Goal: Task Accomplishment & Management: Manage account settings

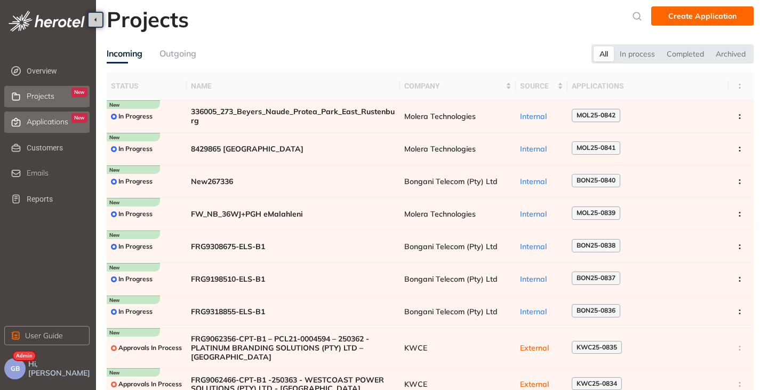
click at [31, 124] on span "Applications" at bounding box center [48, 121] width 42 height 9
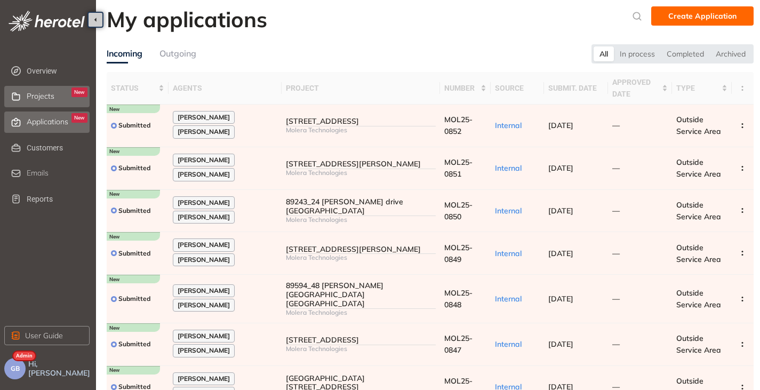
click at [34, 97] on span "Projects" at bounding box center [41, 96] width 28 height 9
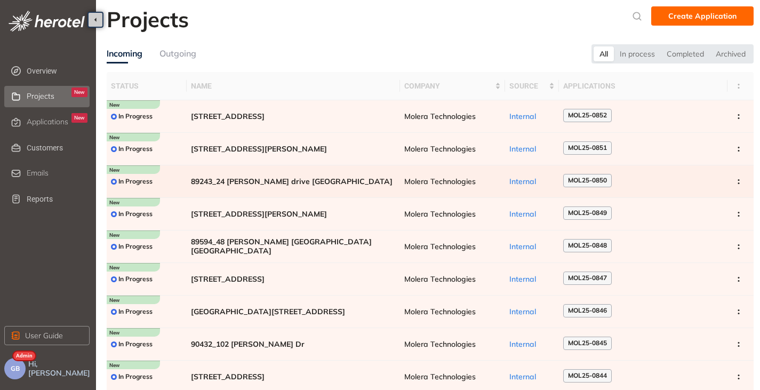
scroll to position [53, 0]
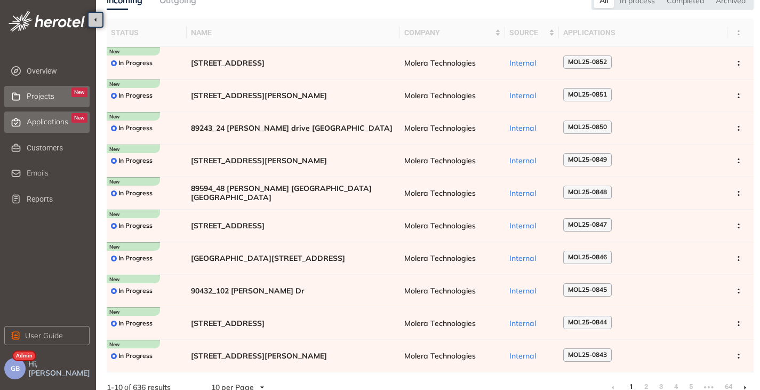
click at [52, 124] on span "Applications" at bounding box center [48, 121] width 42 height 9
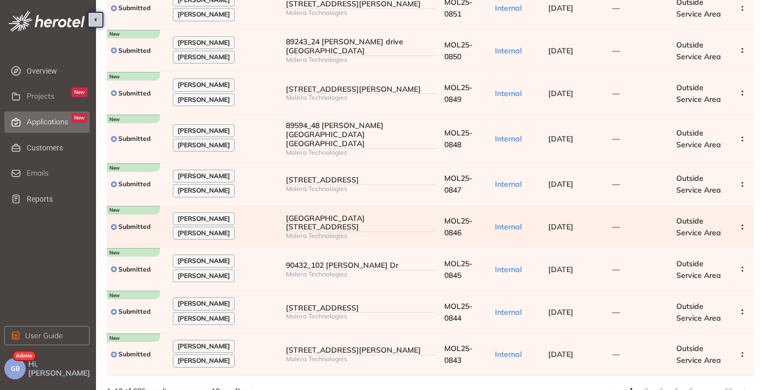
scroll to position [170, 0]
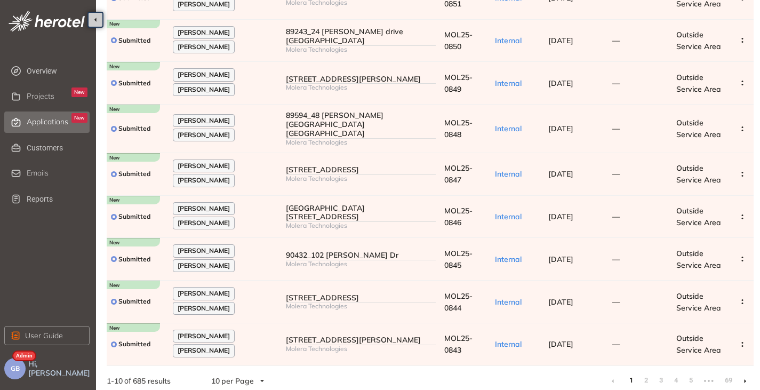
click at [745, 379] on icon at bounding box center [745, 381] width 2 height 4
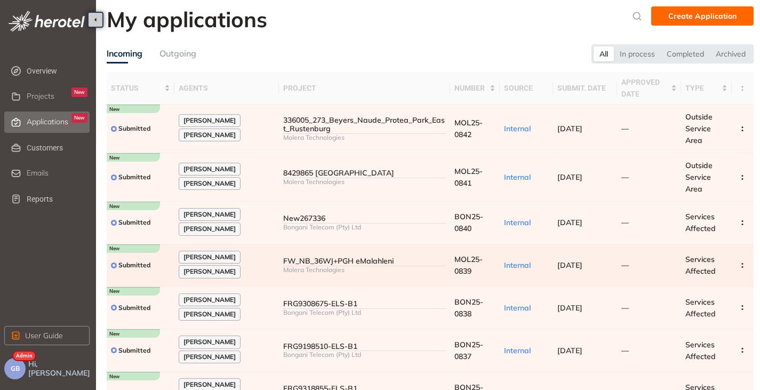
scroll to position [194, 0]
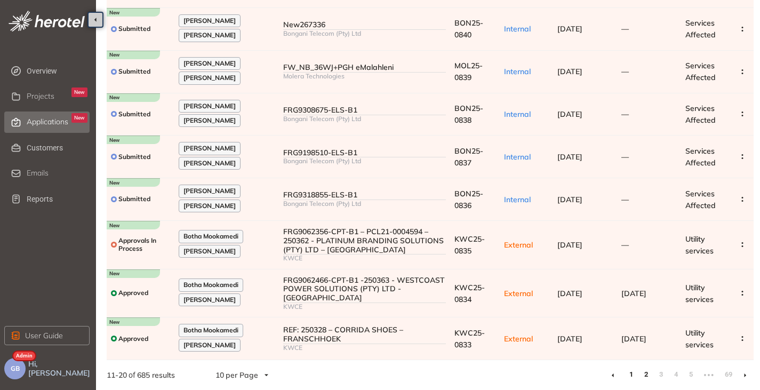
click at [629, 372] on link "1" at bounding box center [631, 374] width 11 height 16
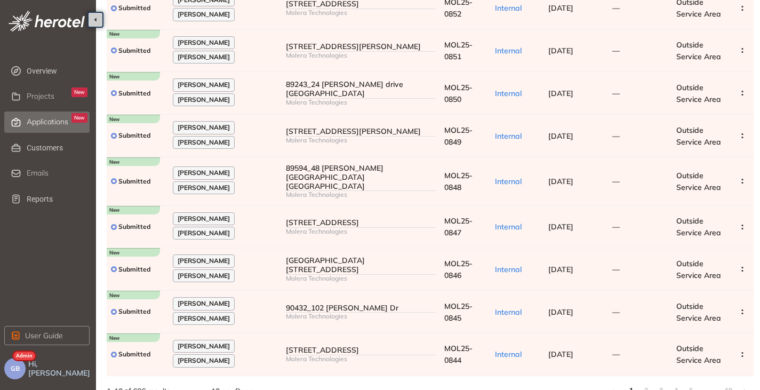
scroll to position [170, 0]
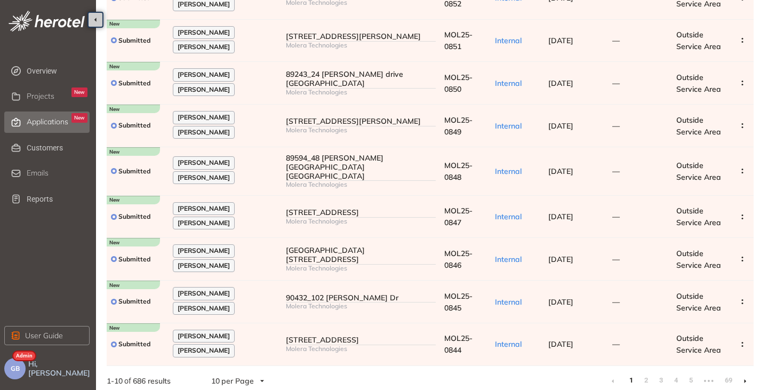
click at [749, 375] on li at bounding box center [745, 380] width 17 height 17
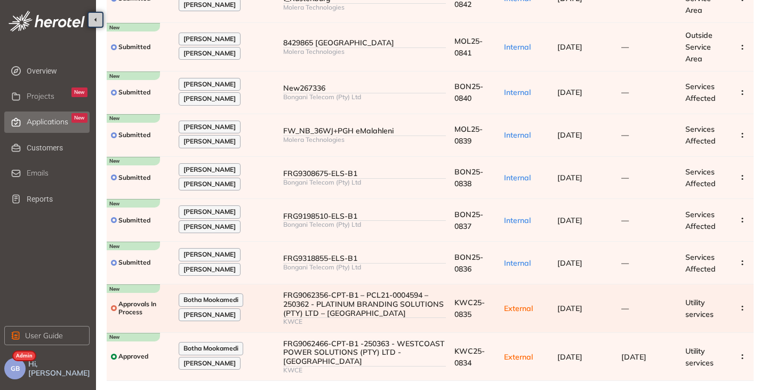
scroll to position [199, 0]
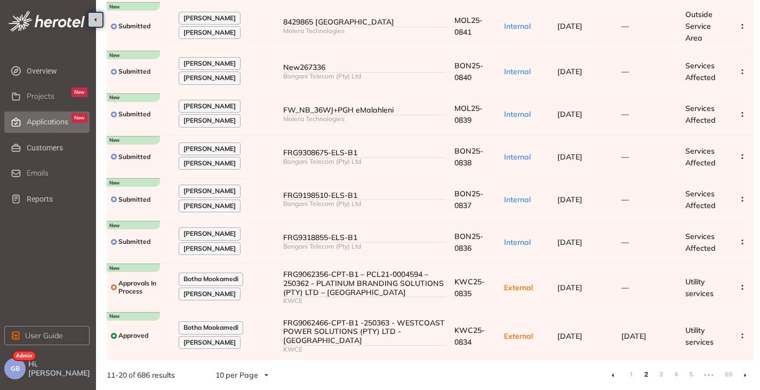
click at [611, 375] on li at bounding box center [612, 374] width 17 height 17
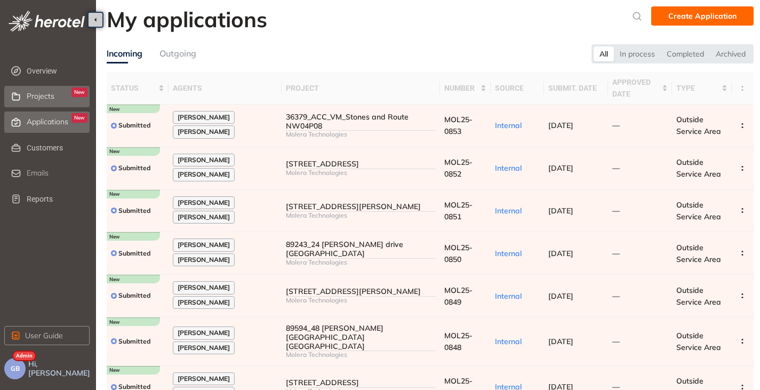
click at [49, 105] on div "Projects New" at bounding box center [57, 96] width 61 height 18
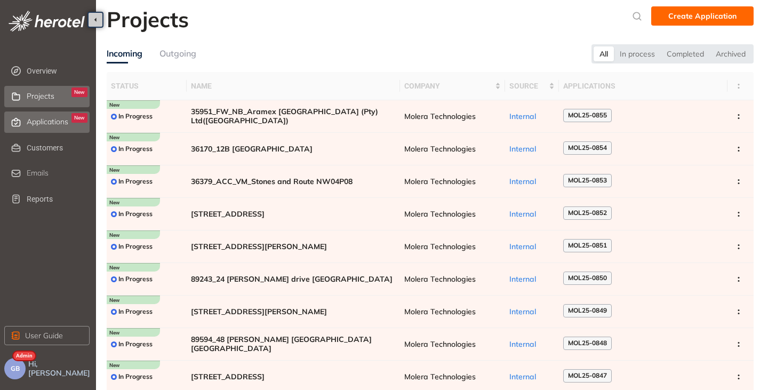
click at [57, 119] on span "Applications" at bounding box center [48, 121] width 42 height 9
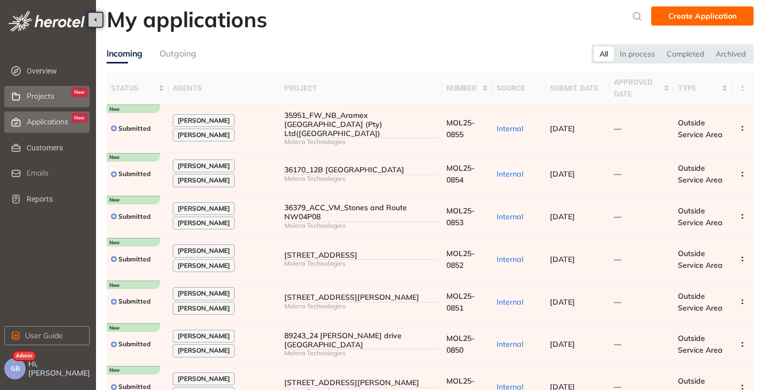
click at [42, 101] on div "Projects New" at bounding box center [57, 96] width 61 height 18
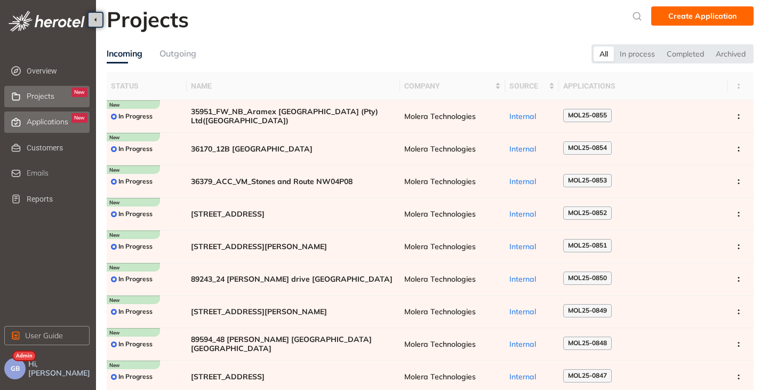
click at [45, 116] on div "Applications New" at bounding box center [57, 122] width 61 height 18
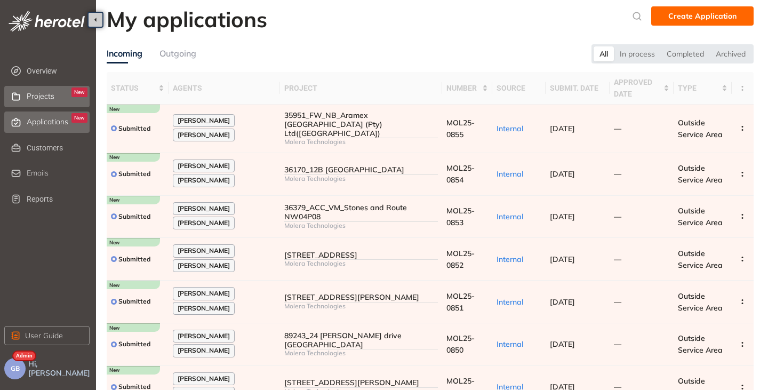
click at [46, 96] on span "Projects" at bounding box center [41, 96] width 28 height 9
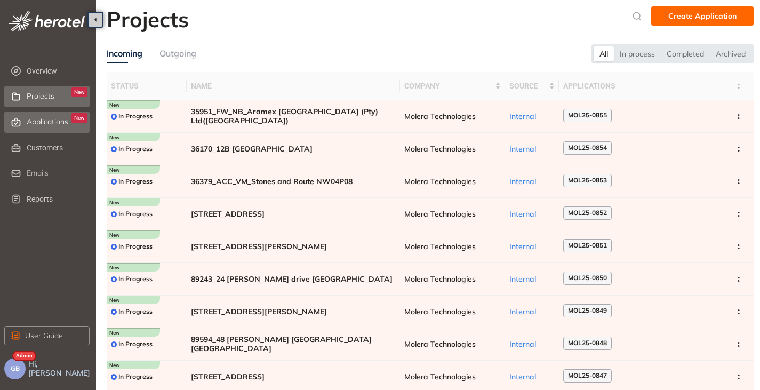
click at [61, 119] on span "Applications" at bounding box center [48, 121] width 42 height 9
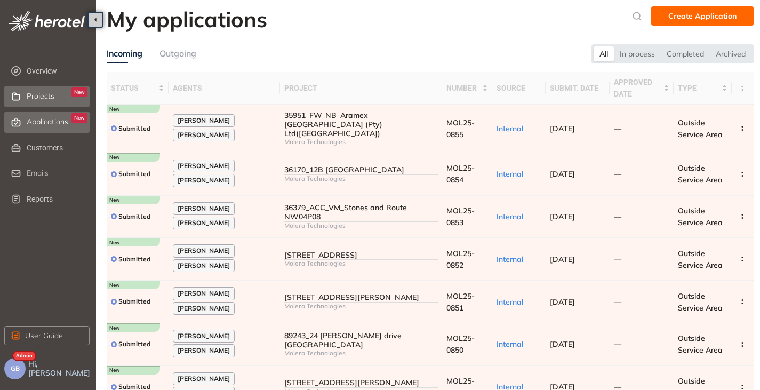
click at [50, 96] on span "Projects" at bounding box center [41, 96] width 28 height 9
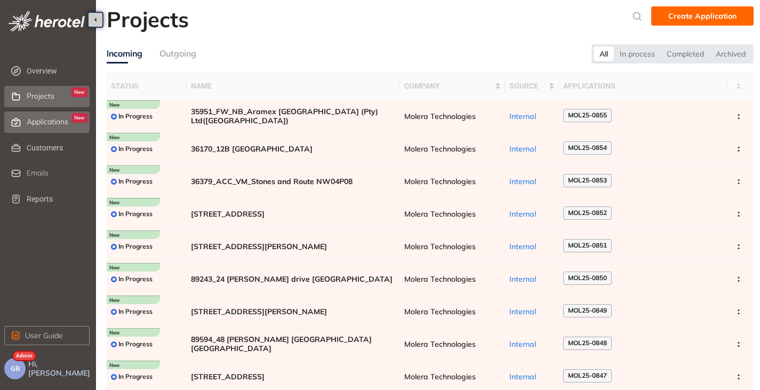
click at [43, 127] on div "Applications New" at bounding box center [57, 122] width 61 height 18
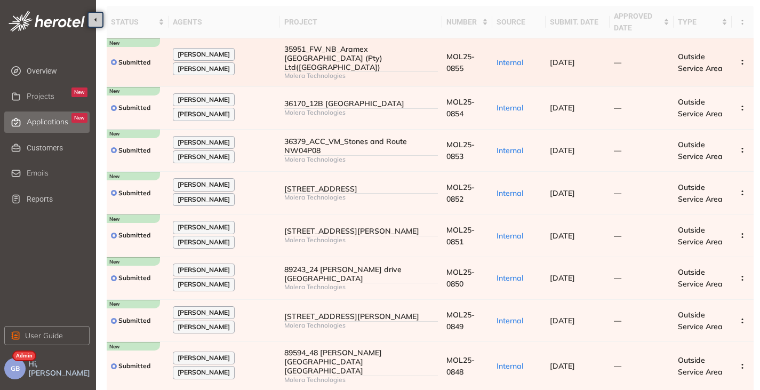
scroll to position [170, 0]
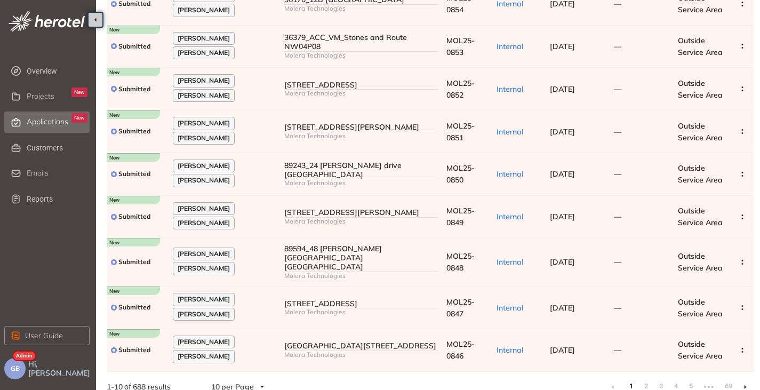
click at [746, 378] on li at bounding box center [745, 386] width 17 height 17
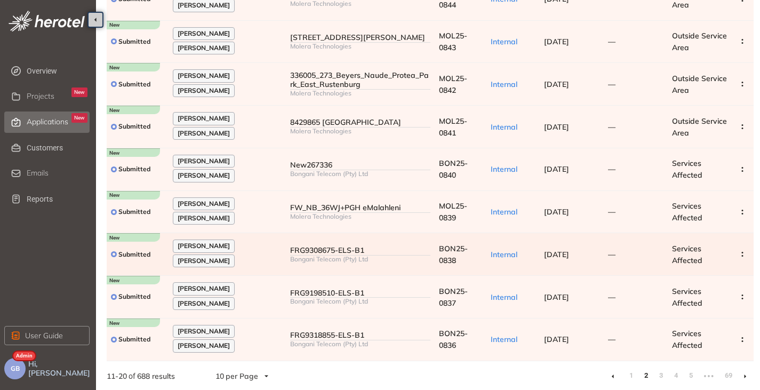
scroll to position [170, 0]
click at [750, 375] on li at bounding box center [745, 374] width 17 height 17
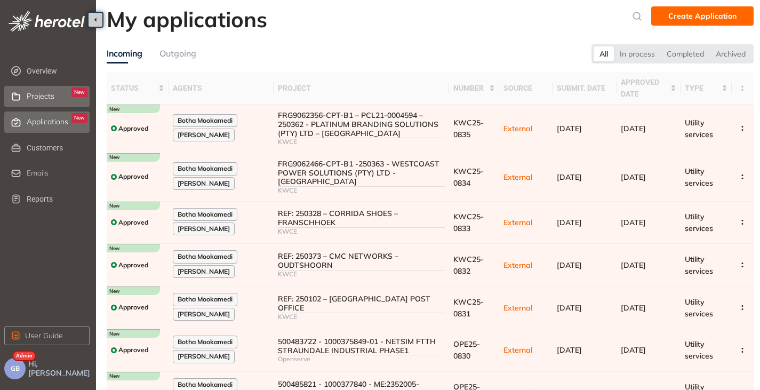
click at [29, 104] on div "Projects New" at bounding box center [57, 96] width 61 height 18
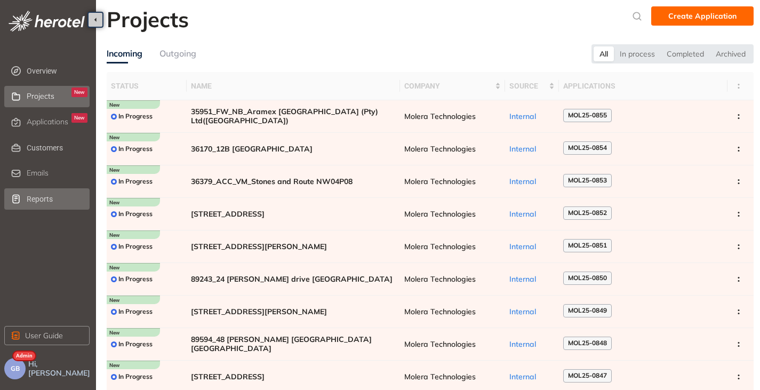
click at [55, 202] on span "Reports" at bounding box center [57, 198] width 61 height 21
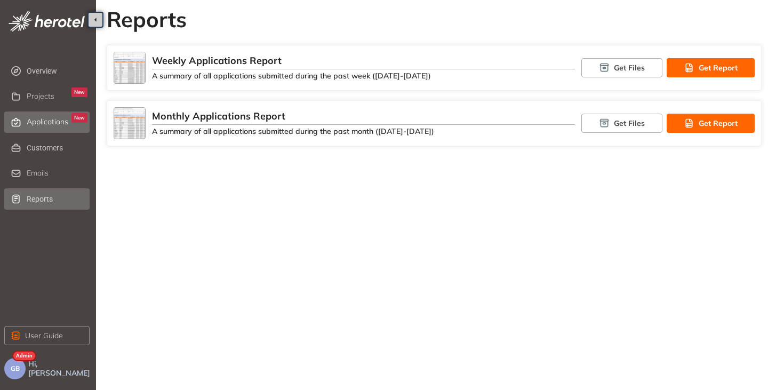
click at [44, 124] on span "Applications" at bounding box center [48, 121] width 42 height 9
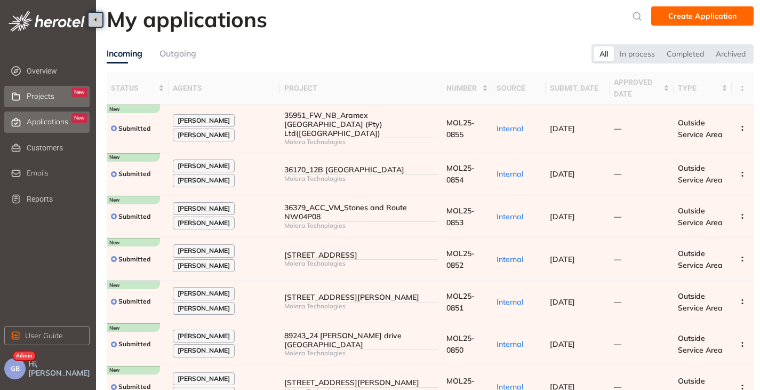
click at [45, 100] on span "Projects" at bounding box center [41, 96] width 28 height 9
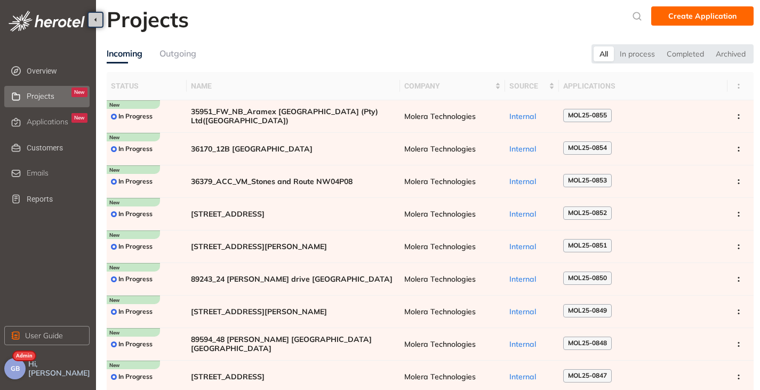
click at [12, 365] on span "GB" at bounding box center [15, 368] width 9 height 7
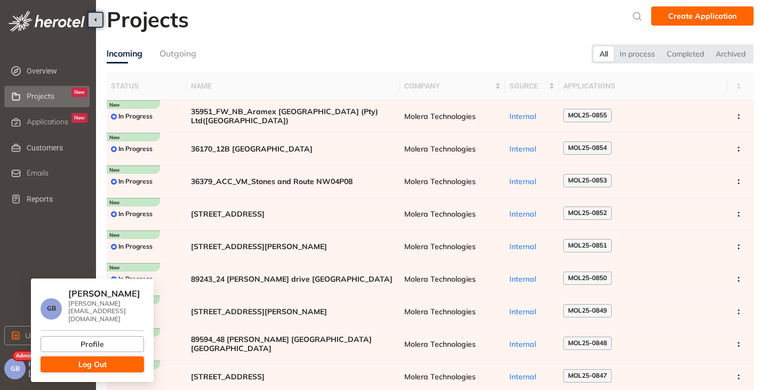
click at [69, 356] on button "Log Out" at bounding box center [92, 364] width 103 height 16
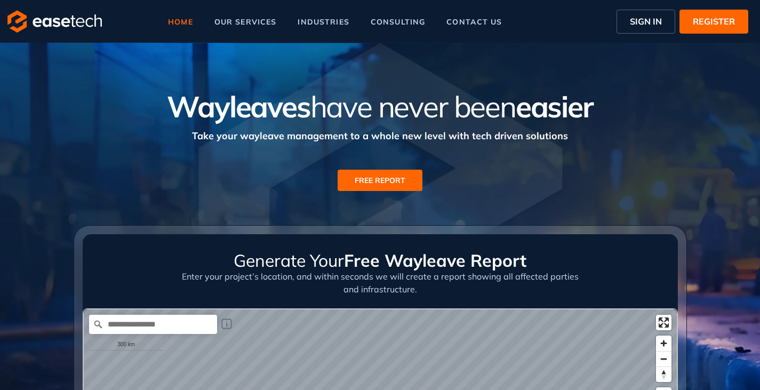
click at [636, 20] on span "SIGN IN" at bounding box center [646, 21] width 32 height 13
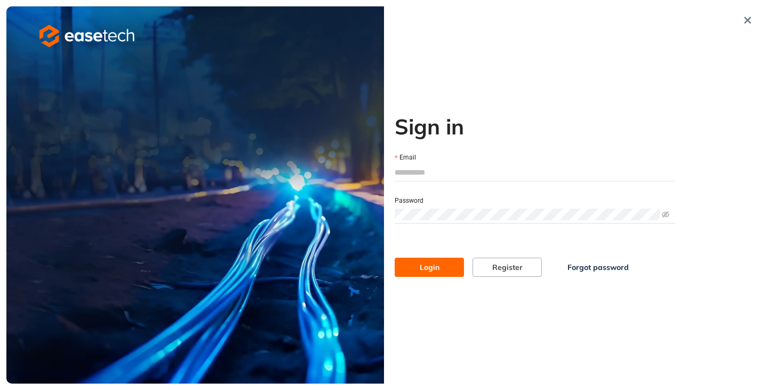
click at [422, 165] on input "Email" at bounding box center [535, 172] width 281 height 16
type input "**********"
click at [435, 263] on span "Login" at bounding box center [430, 267] width 20 height 12
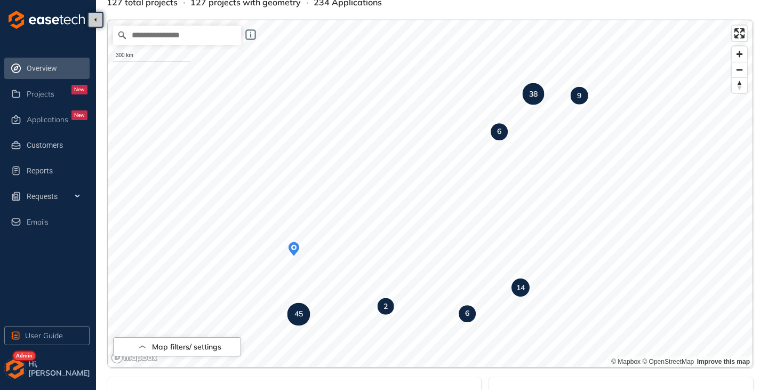
scroll to position [33, 0]
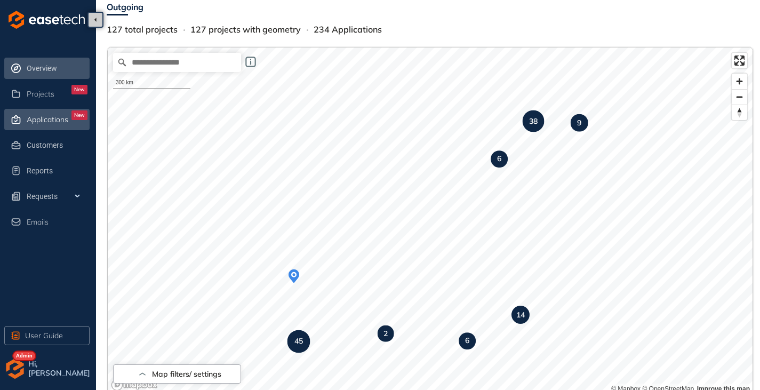
click at [45, 116] on span "Applications" at bounding box center [48, 119] width 42 height 9
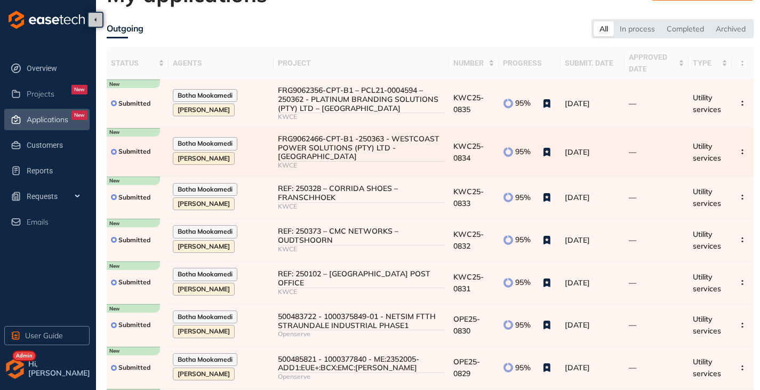
scroll to position [160, 0]
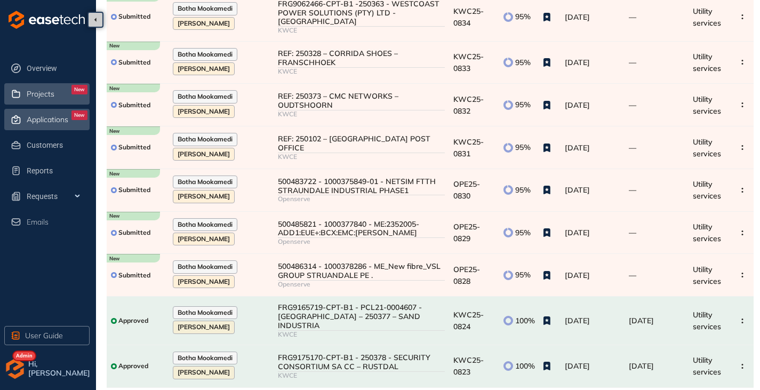
click at [54, 97] on div "Projects New" at bounding box center [57, 94] width 61 height 18
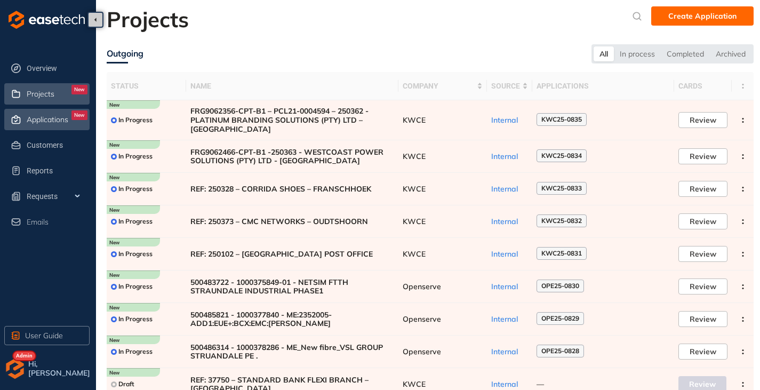
click at [42, 117] on span "Applications" at bounding box center [48, 119] width 42 height 9
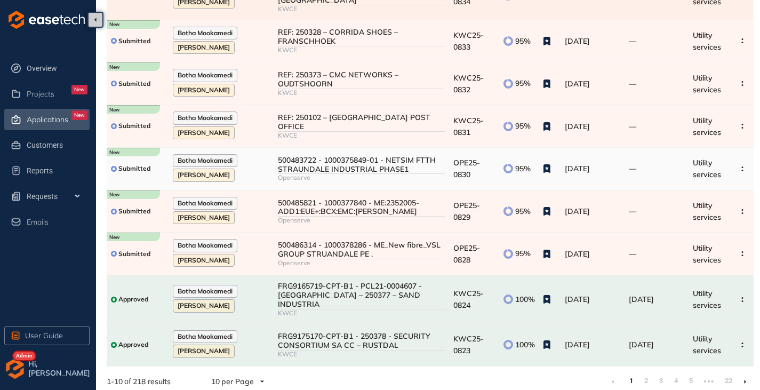
scroll to position [182, 0]
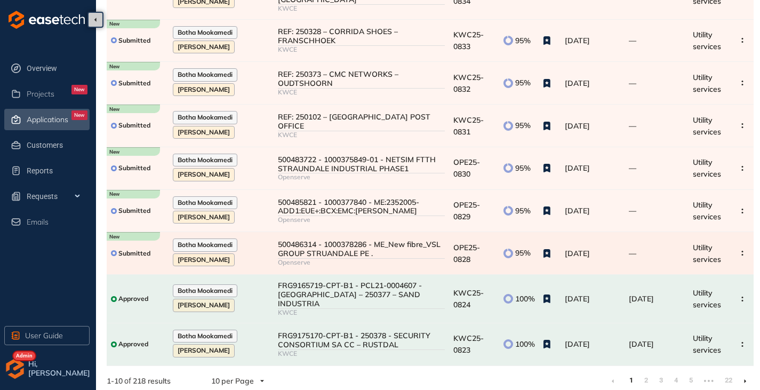
click at [323, 258] on div "500486314 - 1000378286 - ME_New fibre_VSL GROUP STRUANDALE PE ." at bounding box center [361, 249] width 166 height 18
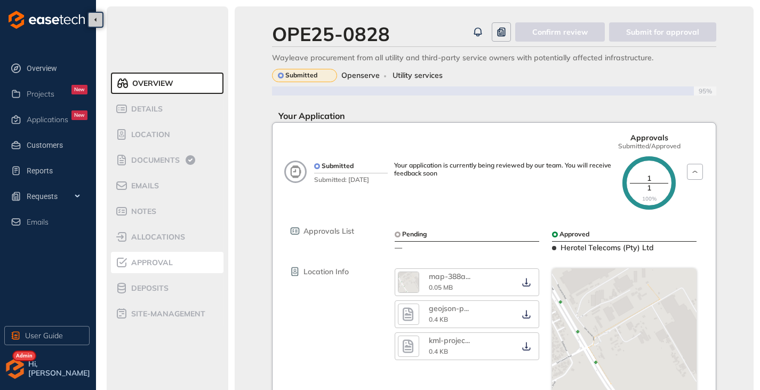
click at [152, 267] on div "Approval" at bounding box center [160, 262] width 91 height 13
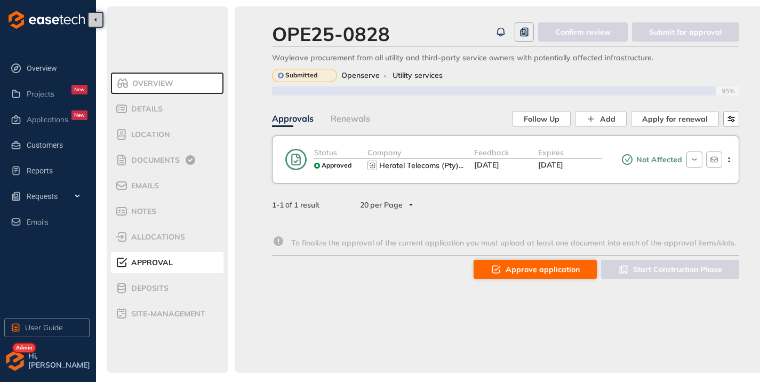
click at [516, 262] on button "Approve application" at bounding box center [535, 269] width 123 height 19
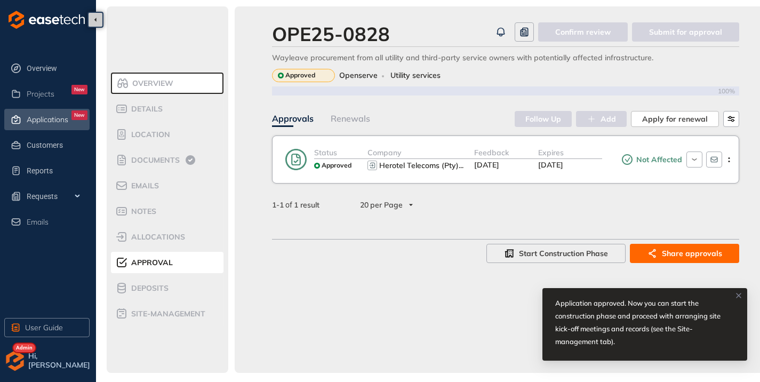
click at [37, 122] on span "Applications" at bounding box center [48, 119] width 42 height 9
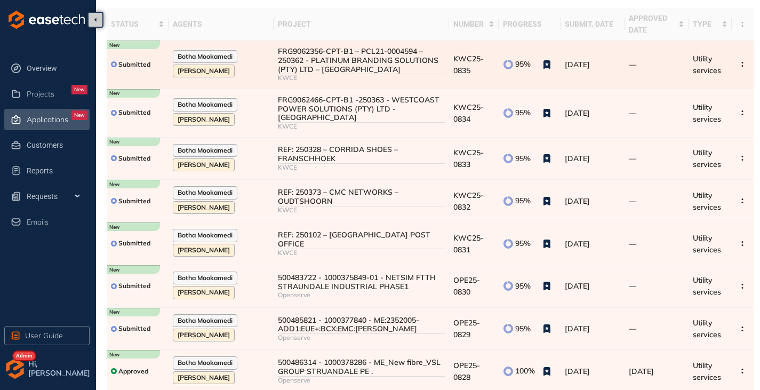
scroll to position [107, 0]
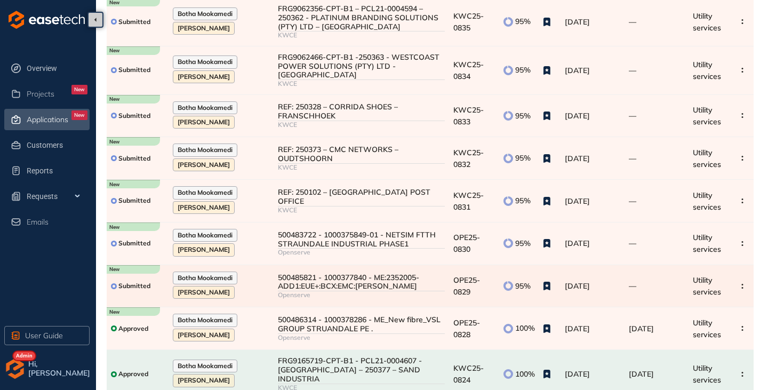
click at [341, 287] on div "500485821 - 1000377840 - ME:2352005-ADD1:EUE+:BCX:EMC:CHARLES GOODYEAR" at bounding box center [361, 282] width 166 height 18
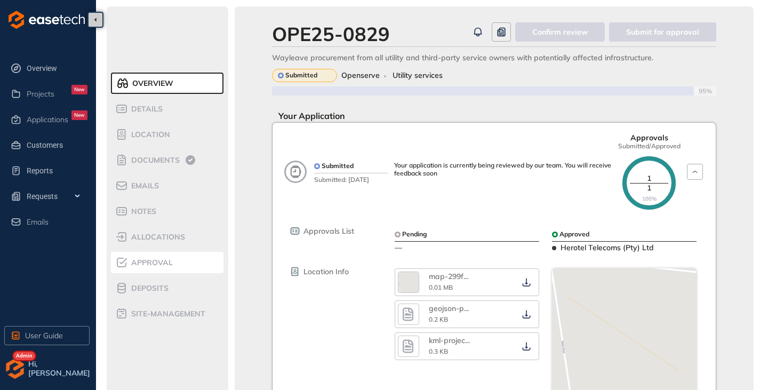
click at [162, 267] on div "Approval" at bounding box center [160, 262] width 91 height 13
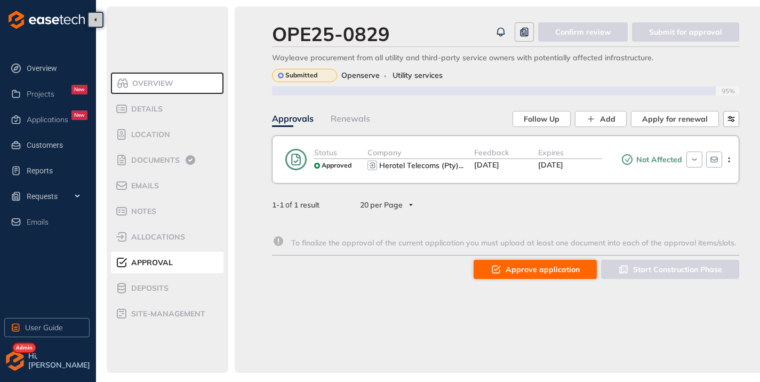
click at [516, 265] on span "Approve application" at bounding box center [543, 269] width 74 height 12
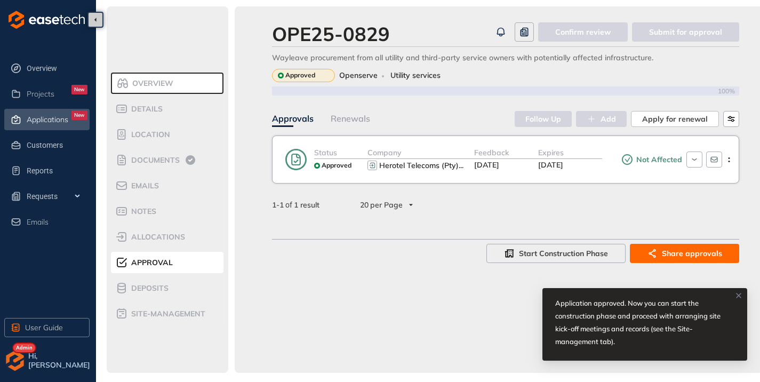
click at [38, 122] on span "Applications" at bounding box center [48, 119] width 42 height 9
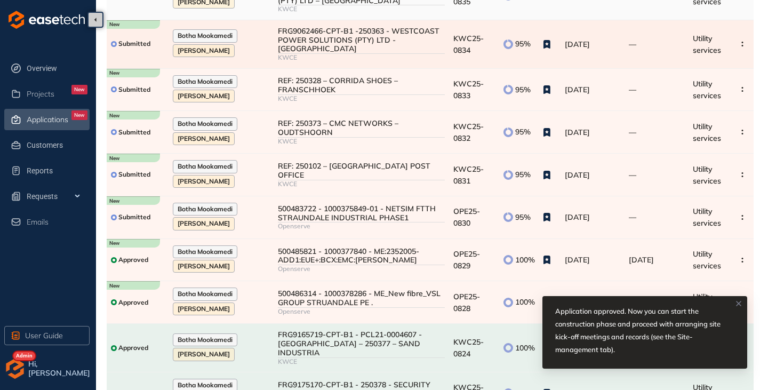
scroll to position [160, 0]
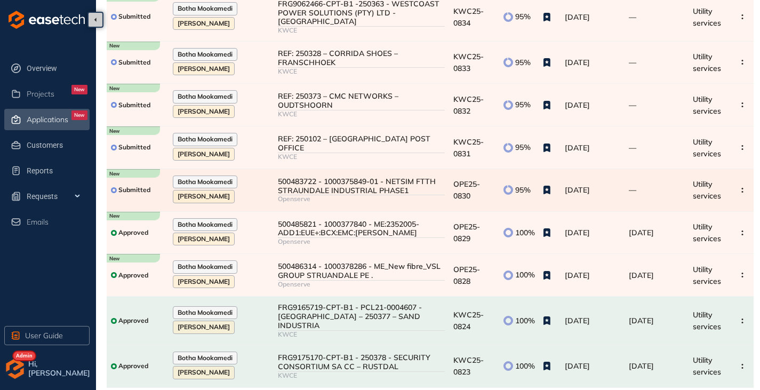
click at [316, 186] on div "500483722 - 1000375849-01 - NETSIM FTTH STRAUNDALE INDUSTRIAL PHASE1" at bounding box center [361, 186] width 166 height 18
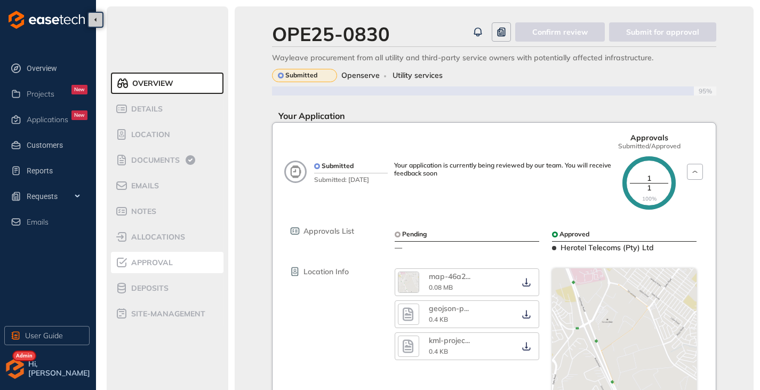
click at [143, 266] on span "Approval" at bounding box center [150, 262] width 45 height 9
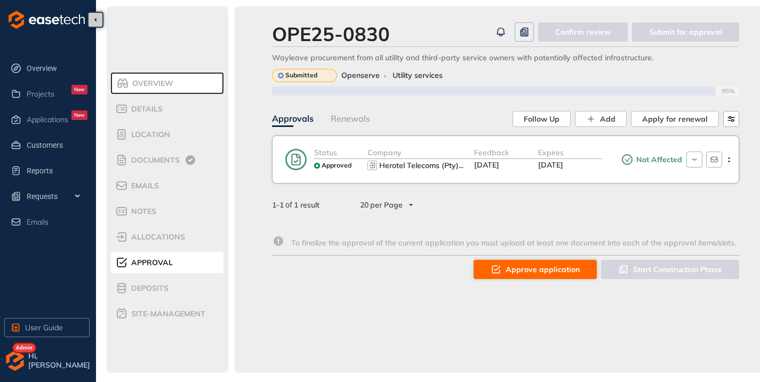
click at [529, 270] on span "Approve application" at bounding box center [543, 269] width 74 height 12
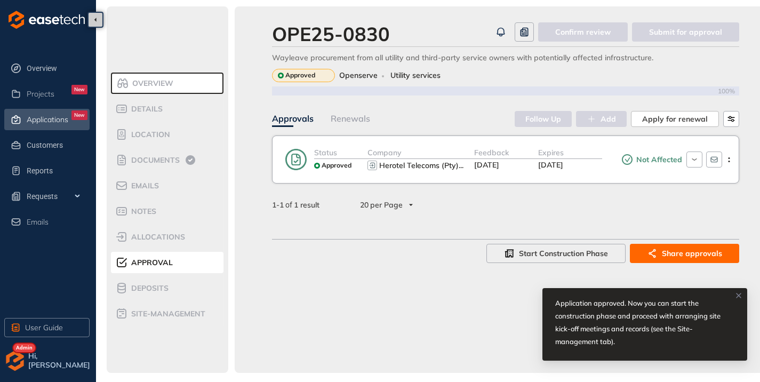
click at [39, 117] on span "Applications" at bounding box center [48, 119] width 42 height 9
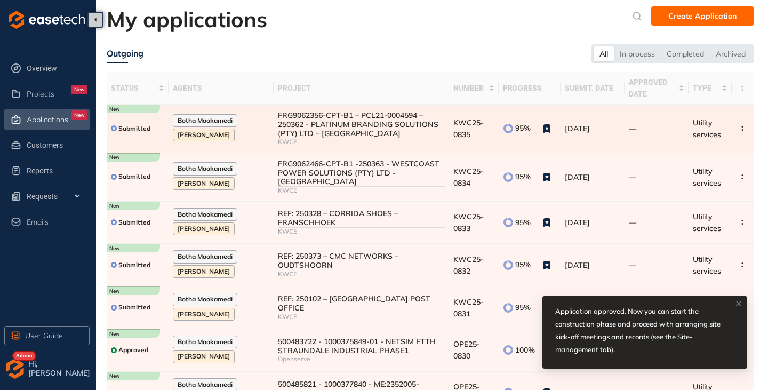
scroll to position [107, 0]
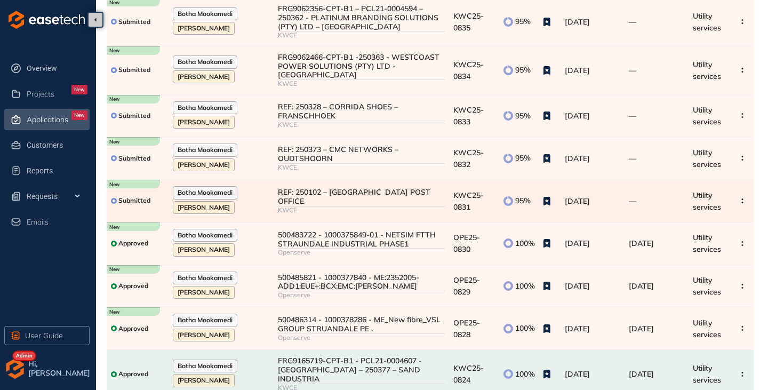
click at [349, 199] on div "REF: 250102 – DURBANVILLE POST OFFICE" at bounding box center [361, 197] width 166 height 18
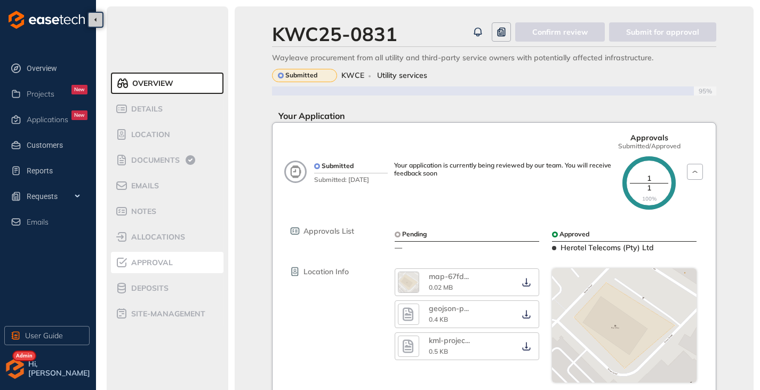
click at [149, 268] on div "Approval" at bounding box center [160, 262] width 91 height 13
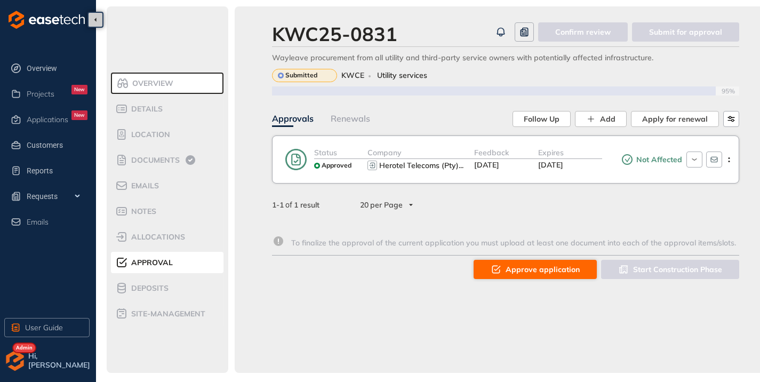
click at [524, 273] on span "Approve application" at bounding box center [543, 269] width 74 height 12
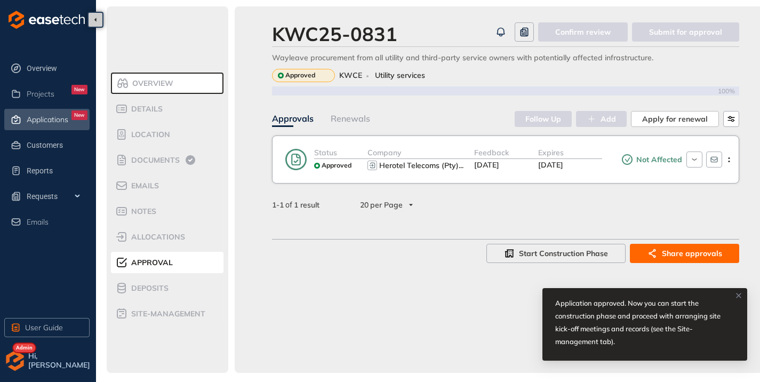
click at [50, 117] on span "Applications" at bounding box center [48, 119] width 42 height 9
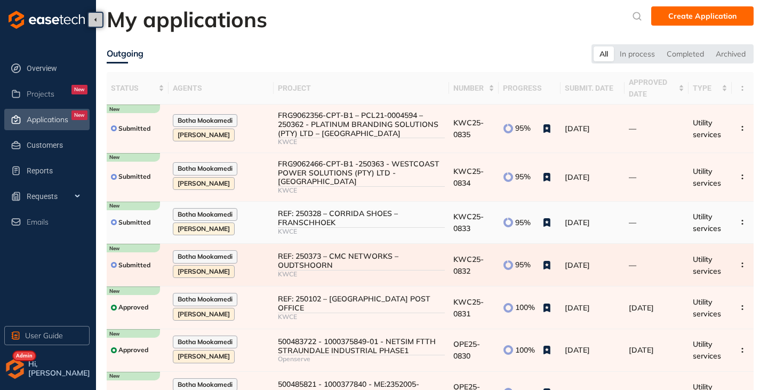
scroll to position [53, 0]
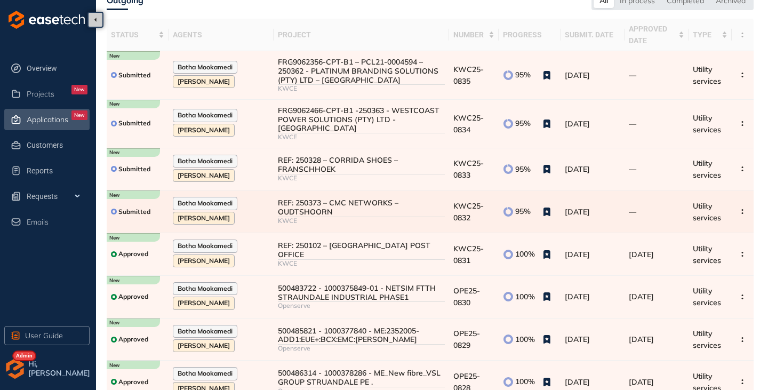
click at [375, 205] on div "REF: 250373 – CMC NETWORKS – OUDTSHOORN" at bounding box center [361, 207] width 166 height 18
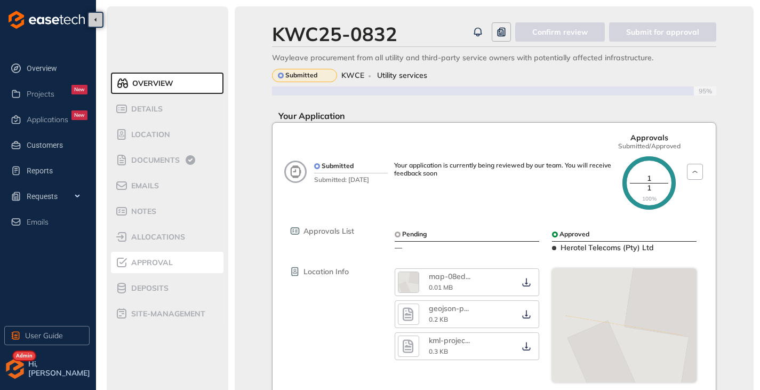
click at [148, 268] on div "Approval" at bounding box center [160, 262] width 91 height 13
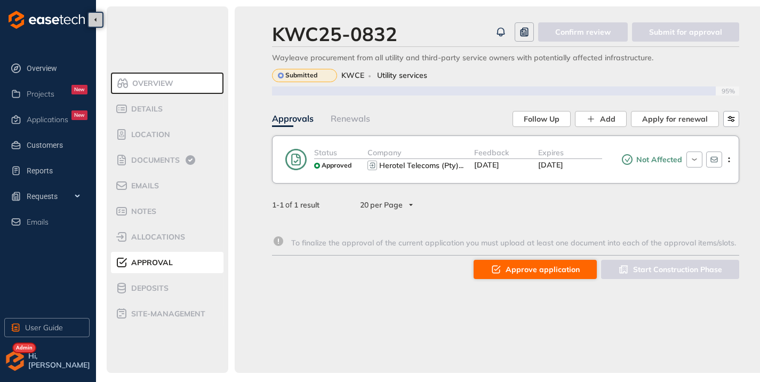
click at [531, 265] on span "Approve application" at bounding box center [543, 269] width 74 height 12
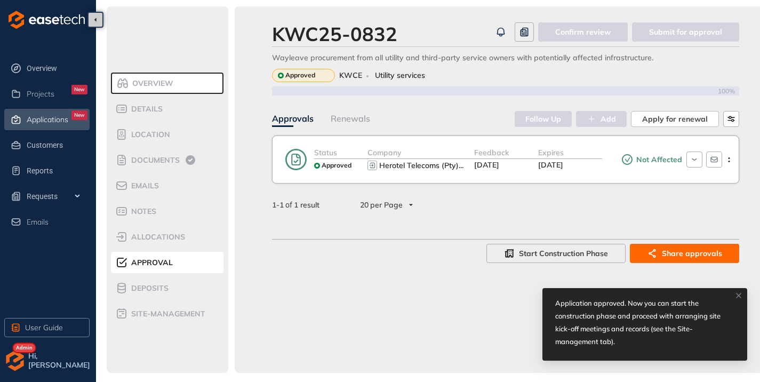
click at [39, 115] on span "Applications" at bounding box center [48, 119] width 42 height 9
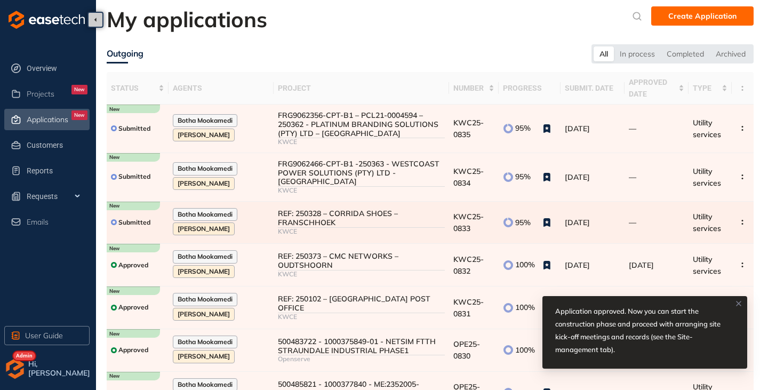
click at [362, 217] on div "REF: 250328 – CORRIDA SHOES – FRANSCHHOEK" at bounding box center [361, 218] width 166 height 18
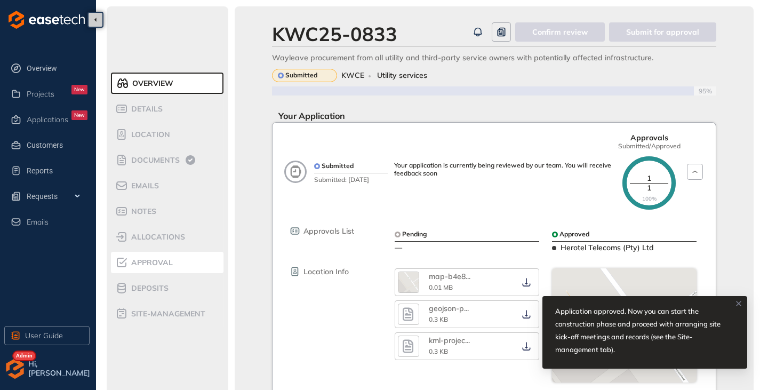
click at [156, 268] on div "Approval" at bounding box center [160, 262] width 91 height 13
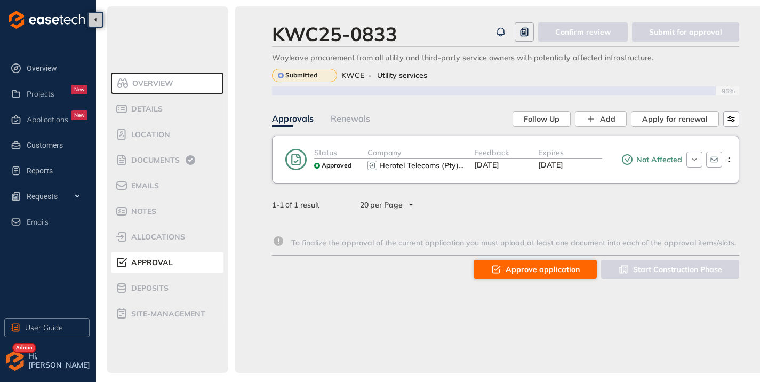
click at [551, 268] on span "Approve application" at bounding box center [543, 269] width 74 height 12
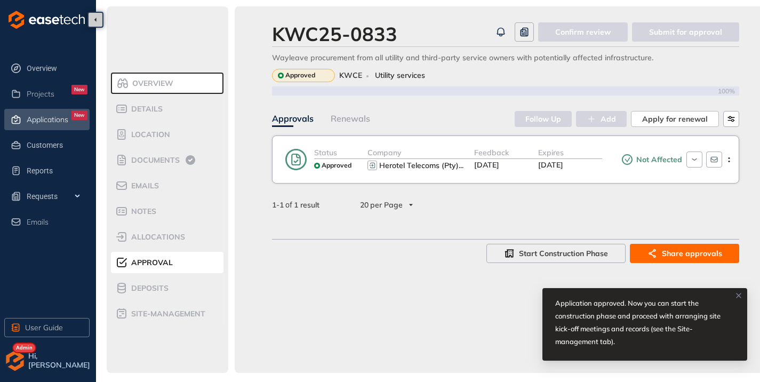
click at [52, 116] on span "Applications" at bounding box center [48, 119] width 42 height 9
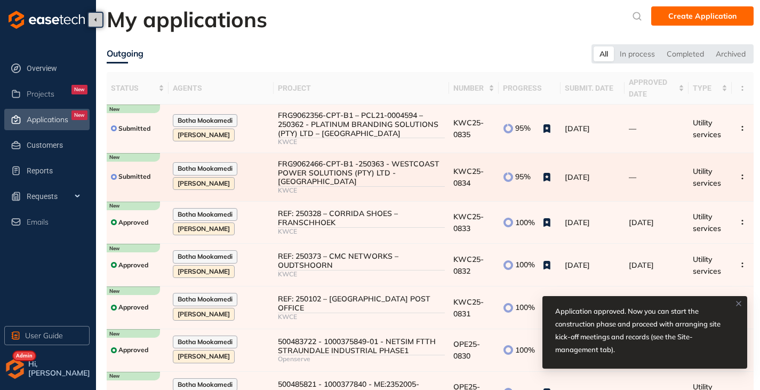
click at [356, 181] on div "FRG9062466-CPT-B1 -250363 - WESTCOAST POWER SOLUTIONS (PTY) LTD - MONTAGUE GARD…" at bounding box center [361, 172] width 166 height 27
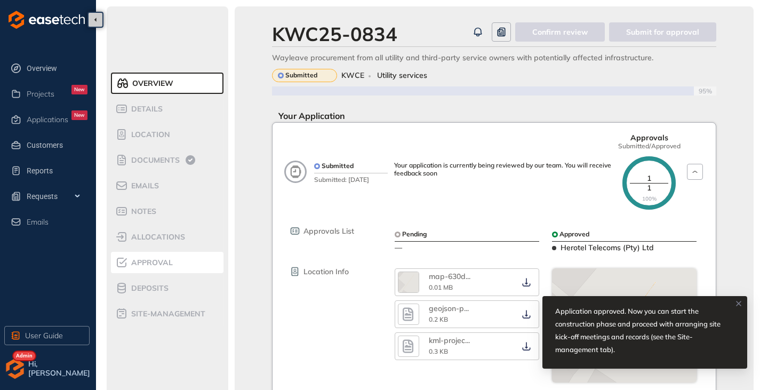
click at [149, 266] on span "Approval" at bounding box center [150, 262] width 45 height 9
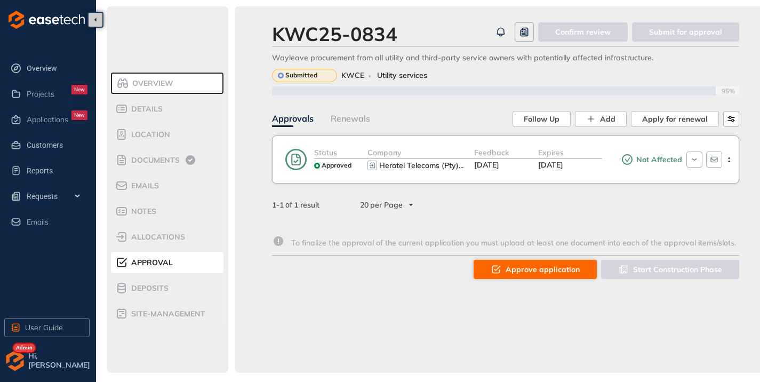
click at [550, 269] on span "Approve application" at bounding box center [543, 269] width 74 height 12
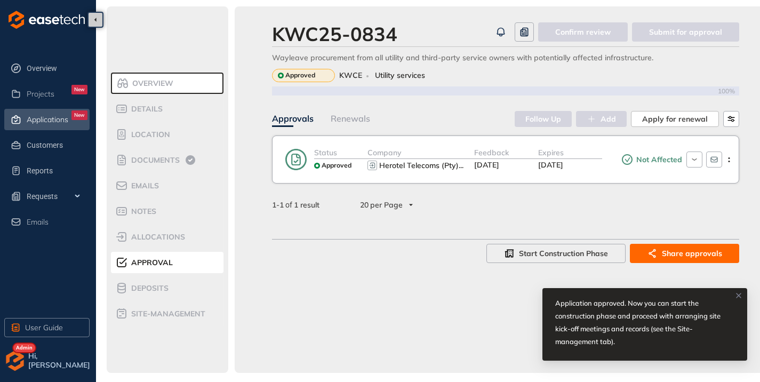
click at [41, 122] on span "Applications" at bounding box center [48, 119] width 42 height 9
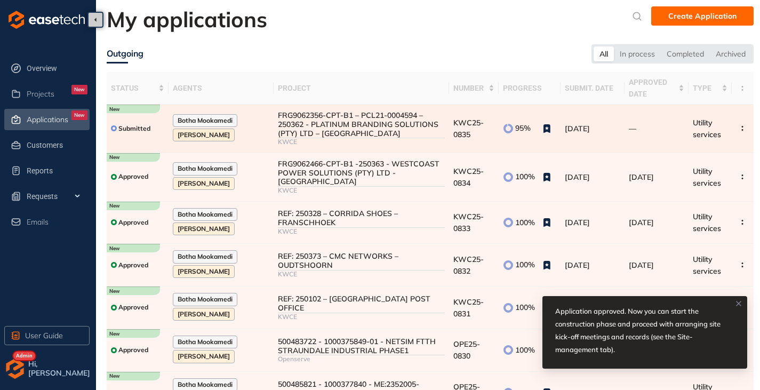
click at [319, 121] on div "FRG9062356-CPT-B1 – PCL21-0004594 – 250362 - PLATINUM BRANDING SOLUTIONS (PTY) …" at bounding box center [361, 124] width 166 height 27
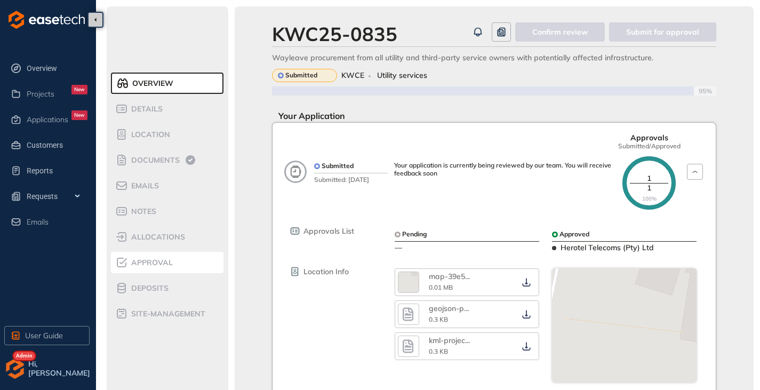
click at [149, 268] on div "Approval" at bounding box center [160, 262] width 91 height 13
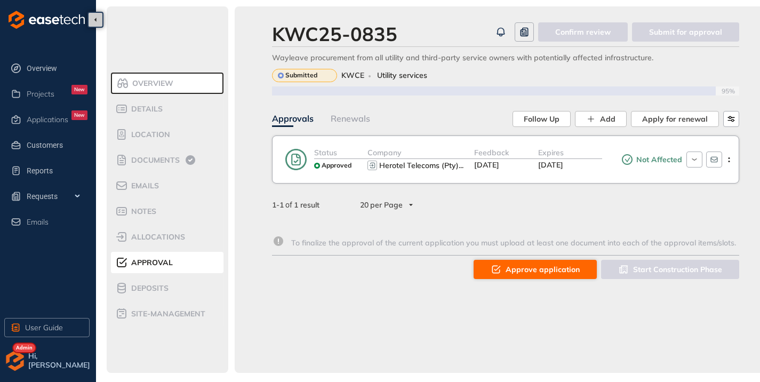
click at [509, 263] on span "Approve application" at bounding box center [543, 269] width 74 height 12
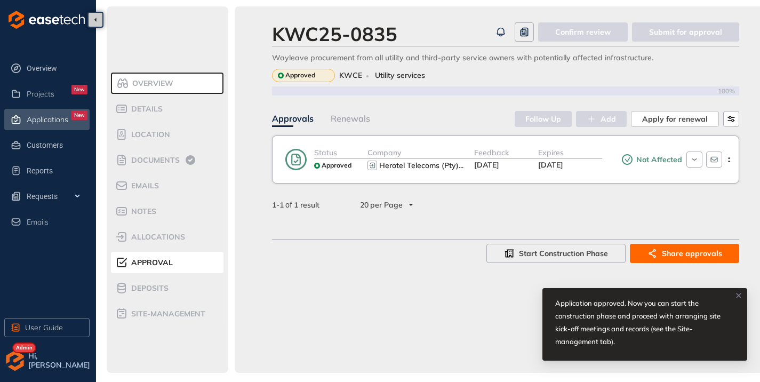
click at [28, 119] on span "Applications" at bounding box center [48, 119] width 42 height 9
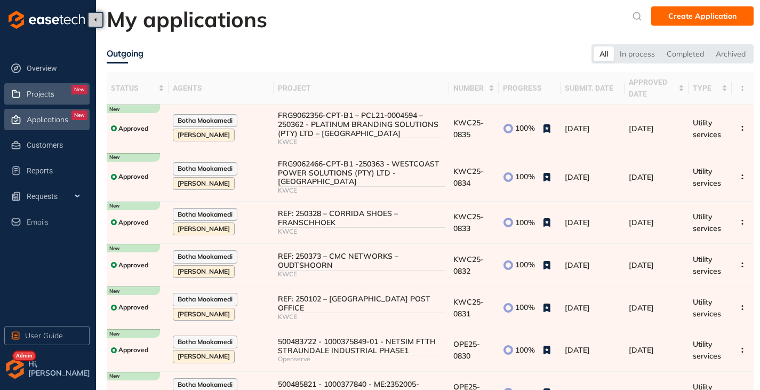
click at [27, 97] on span "Projects" at bounding box center [41, 94] width 28 height 9
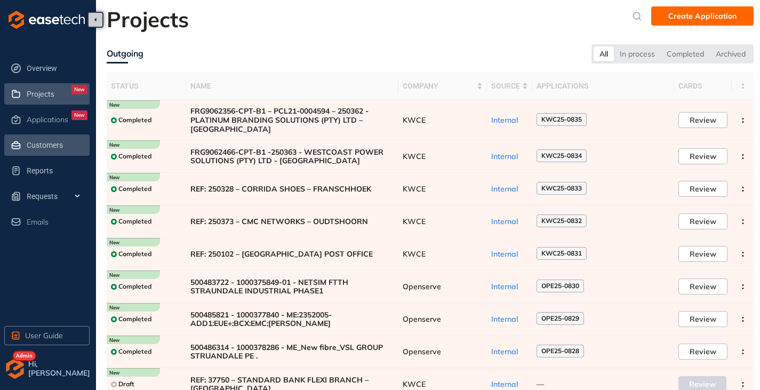
click at [42, 143] on span "Customers" at bounding box center [57, 144] width 61 height 21
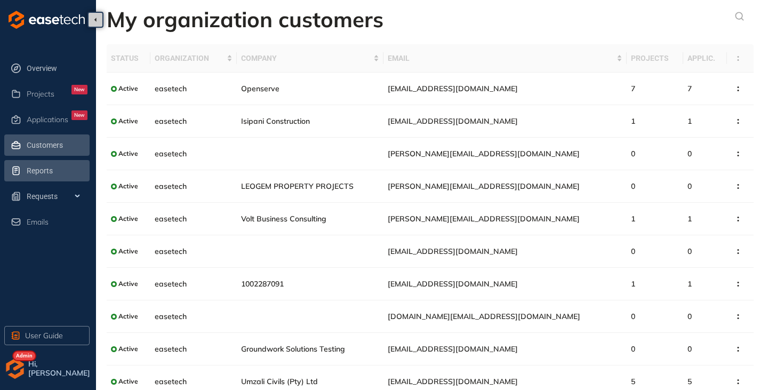
click at [35, 165] on span "Reports" at bounding box center [57, 170] width 61 height 21
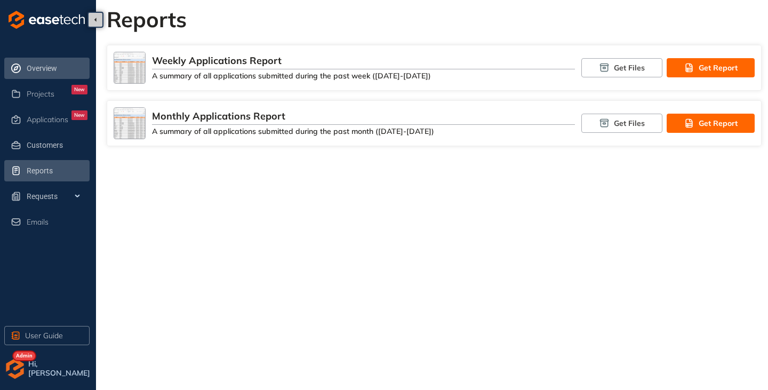
click at [41, 66] on span "Overview" at bounding box center [57, 68] width 61 height 21
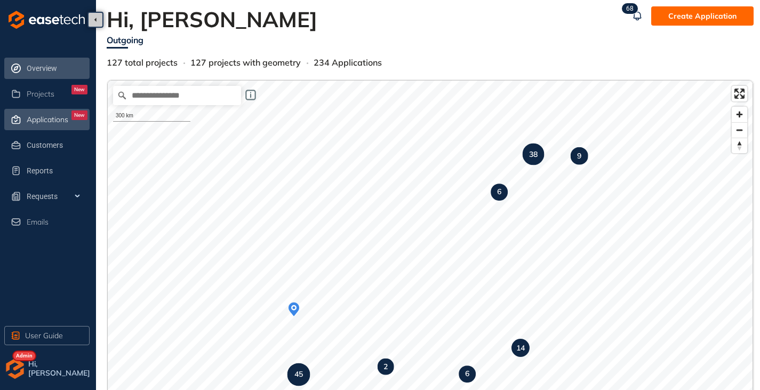
click at [54, 124] on div "Applications New" at bounding box center [57, 119] width 61 height 18
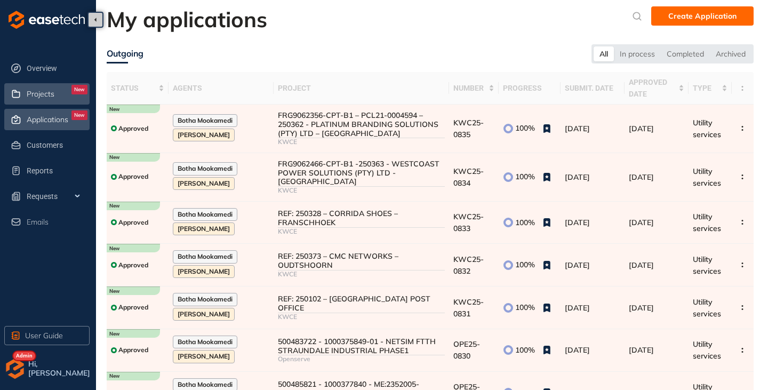
click at [50, 95] on span "Projects" at bounding box center [41, 94] width 28 height 9
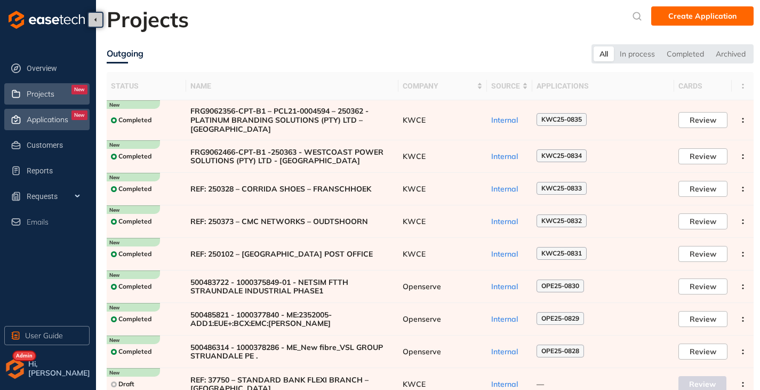
click at [33, 120] on span "Applications" at bounding box center [48, 119] width 42 height 9
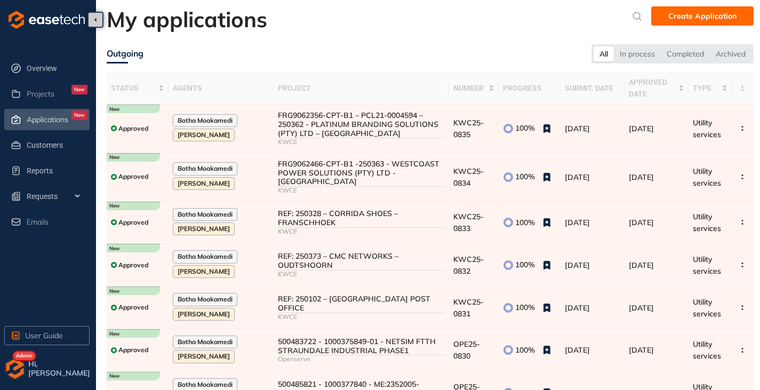
click at [8, 369] on img "button" at bounding box center [14, 368] width 21 height 21
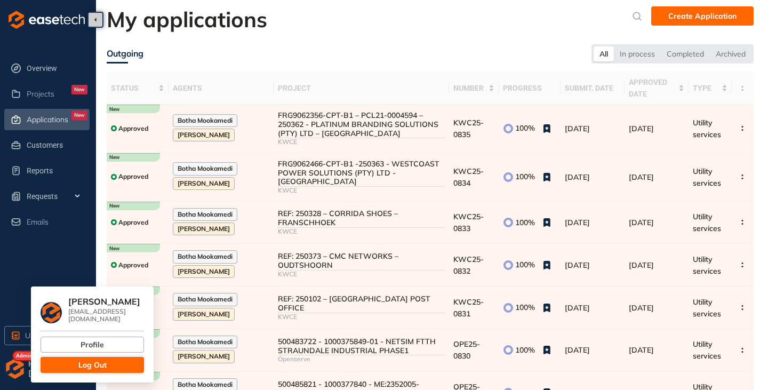
click at [63, 359] on button "Log Out" at bounding box center [92, 365] width 103 height 16
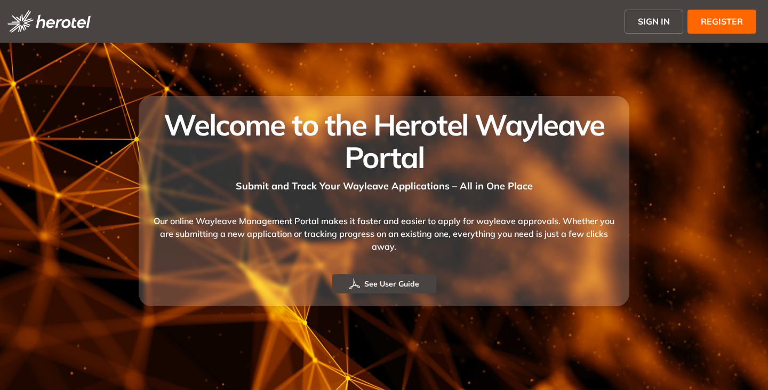
click at [646, 23] on span "SIGN IN" at bounding box center [654, 21] width 32 height 13
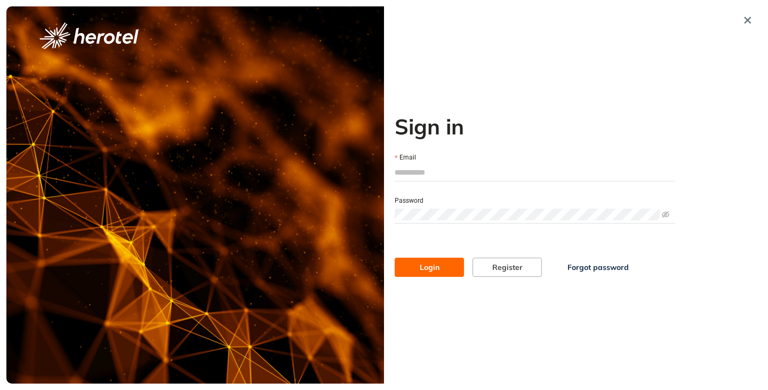
click at [409, 175] on input "Email" at bounding box center [535, 172] width 281 height 16
type input "**********"
click at [395, 258] on button "Login" at bounding box center [429, 267] width 69 height 19
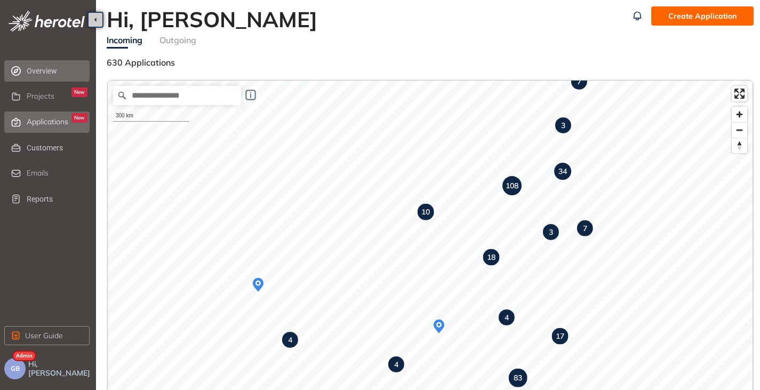
click at [39, 126] on span "Applications" at bounding box center [48, 121] width 42 height 9
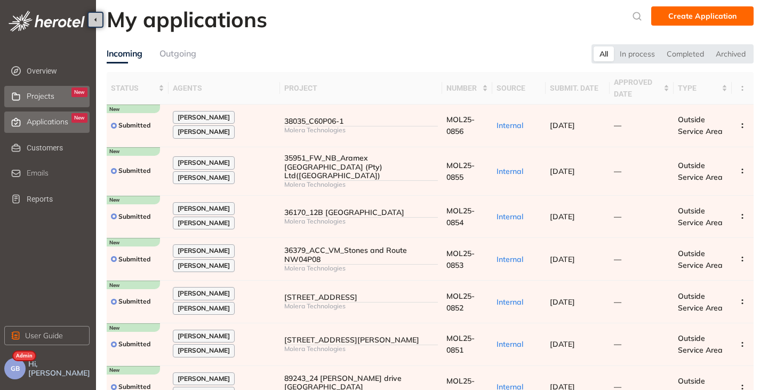
click at [31, 100] on span "Projects" at bounding box center [41, 96] width 28 height 9
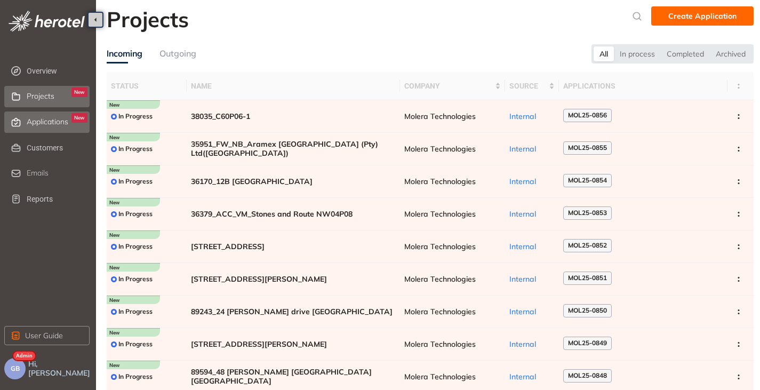
click at [33, 119] on span "Applications" at bounding box center [48, 121] width 42 height 9
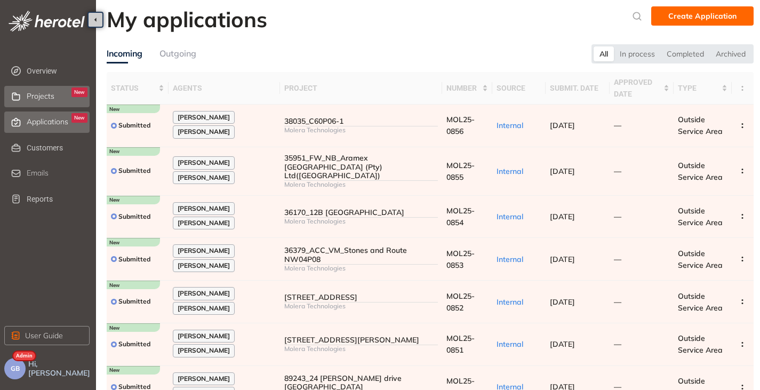
click at [42, 98] on span "Projects" at bounding box center [41, 96] width 28 height 9
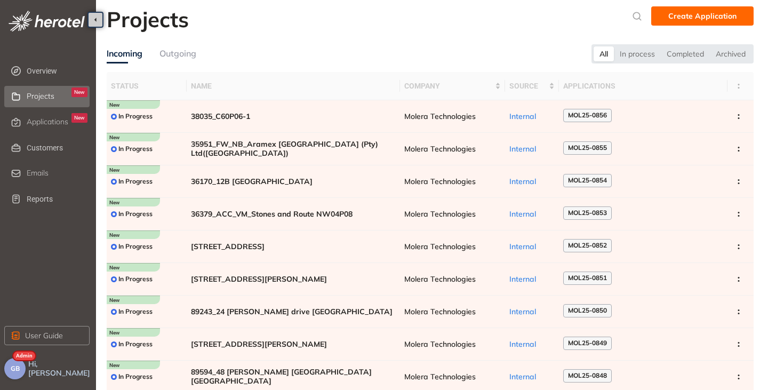
click at [21, 371] on button "GB" at bounding box center [14, 368] width 21 height 21
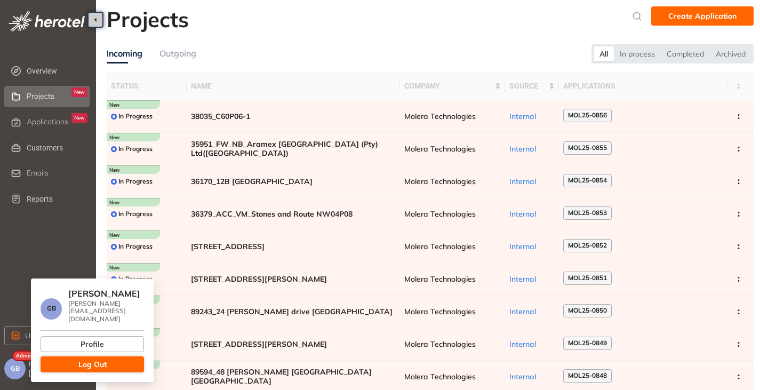
click at [71, 361] on button "Log Out" at bounding box center [92, 364] width 103 height 16
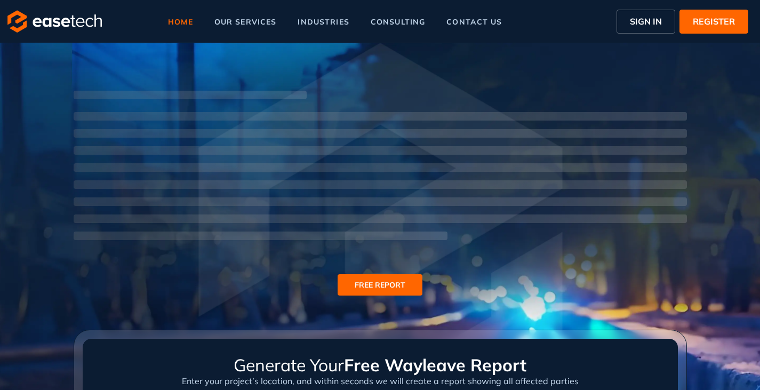
click at [646, 25] on span "SIGN IN" at bounding box center [646, 21] width 32 height 13
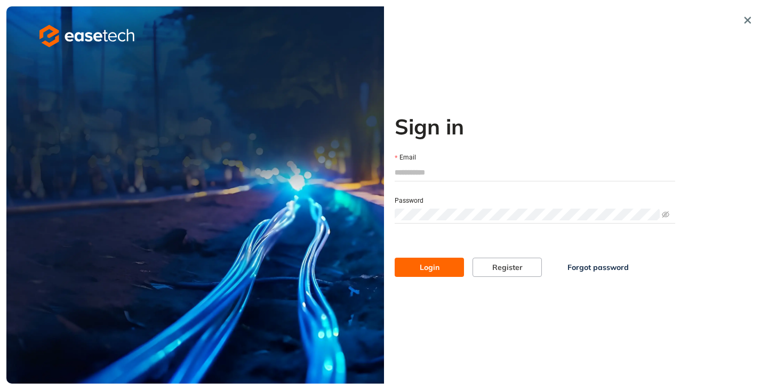
click at [414, 166] on input "Email" at bounding box center [535, 172] width 281 height 16
type input "**********"
click at [429, 268] on span "Login" at bounding box center [430, 267] width 20 height 12
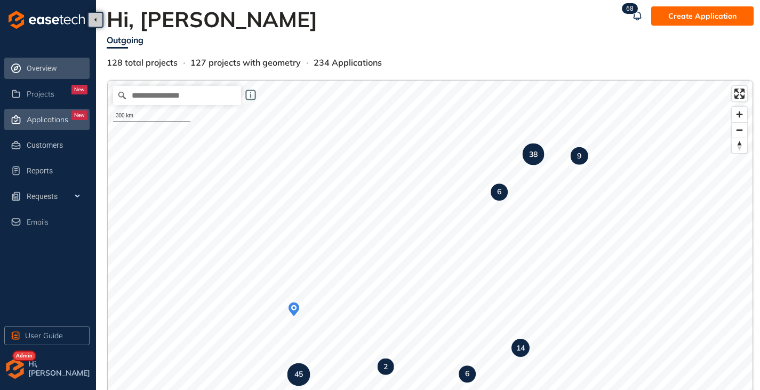
click at [27, 122] on span "Applications" at bounding box center [48, 119] width 42 height 9
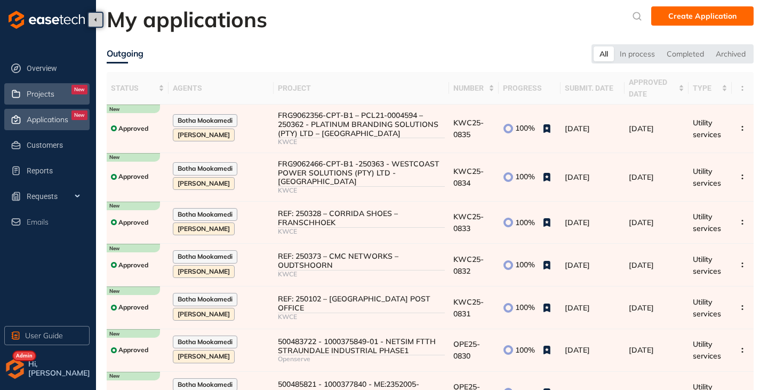
click at [29, 102] on div "Projects New" at bounding box center [57, 94] width 61 height 18
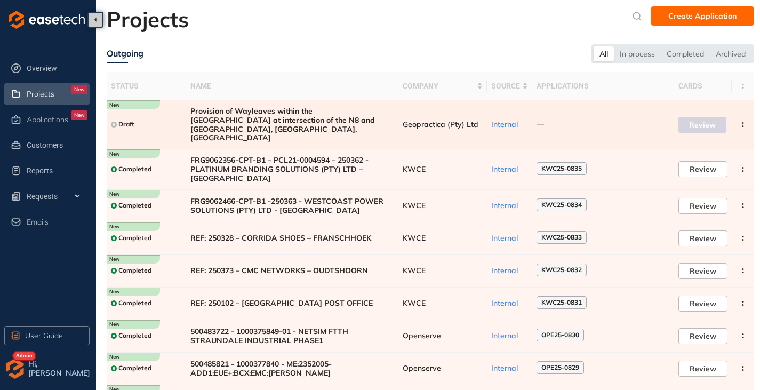
click at [282, 116] on span "Provision of Wayleaves within the SANRAL Road Reserve at intersection of the N8…" at bounding box center [292, 125] width 204 height 36
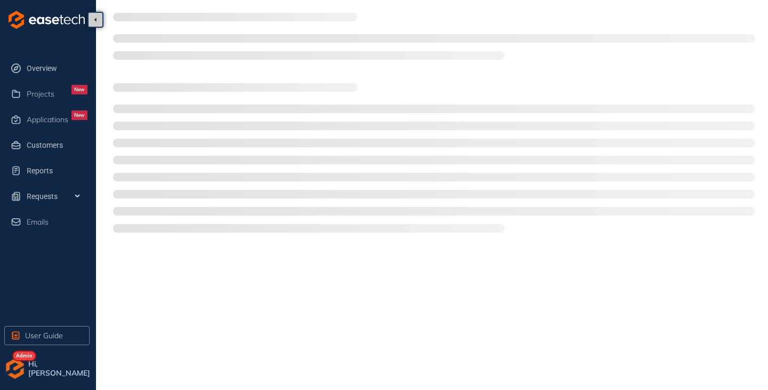
type textarea "**********"
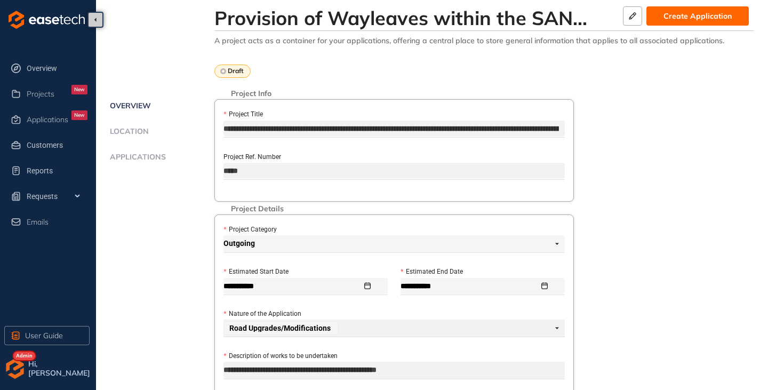
click at [125, 132] on span "Location" at bounding box center [128, 131] width 42 height 9
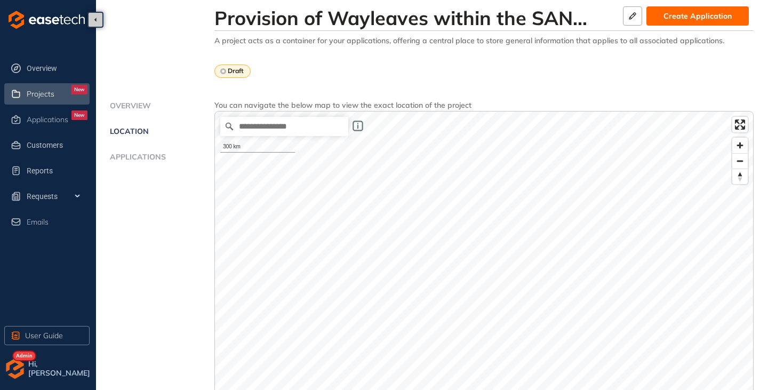
click at [43, 99] on div "Projects New" at bounding box center [57, 94] width 61 height 18
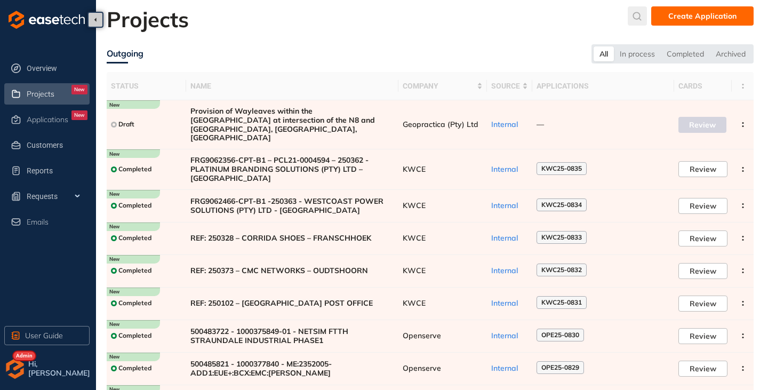
click at [643, 17] on icon "submit" at bounding box center [637, 16] width 11 height 9
click at [547, 18] on input "text" at bounding box center [558, 19] width 81 height 16
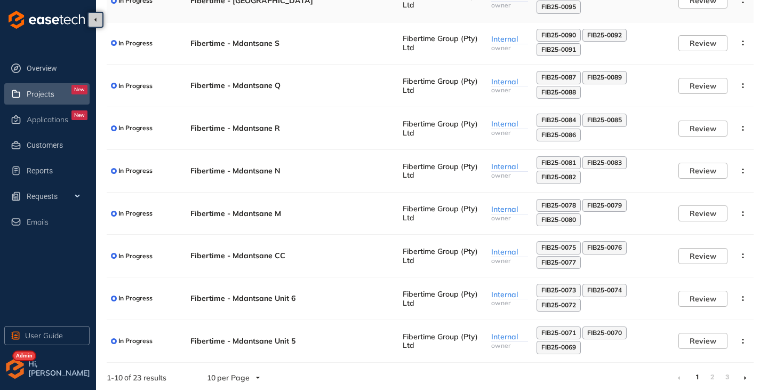
scroll to position [166, 0]
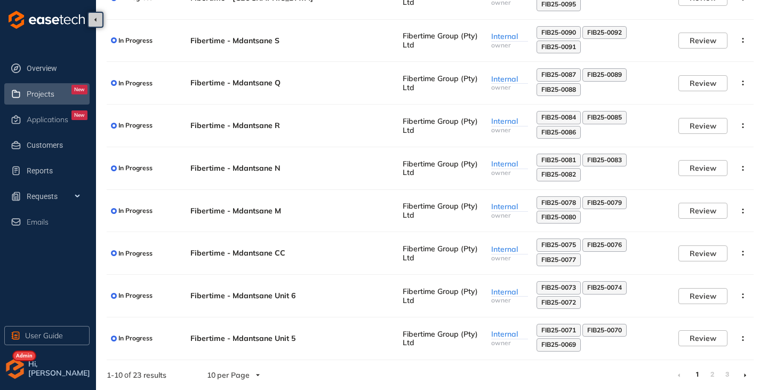
type input "*****"
click at [741, 375] on li at bounding box center [745, 374] width 17 height 17
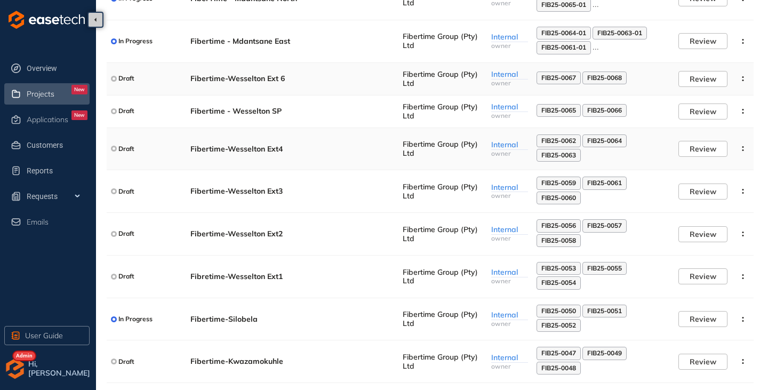
scroll to position [146, 0]
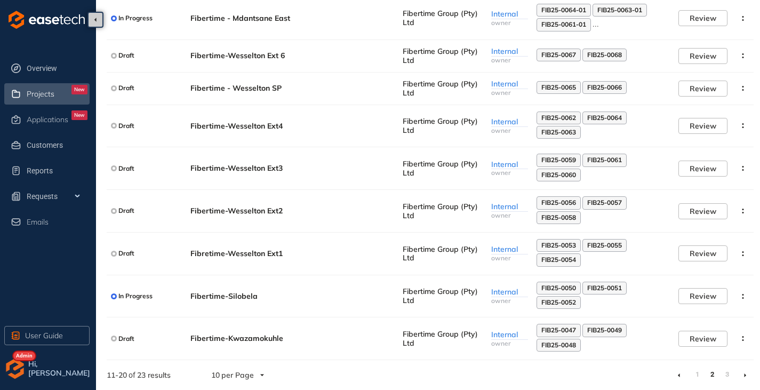
click at [745, 375] on icon at bounding box center [745, 375] width 3 height 5
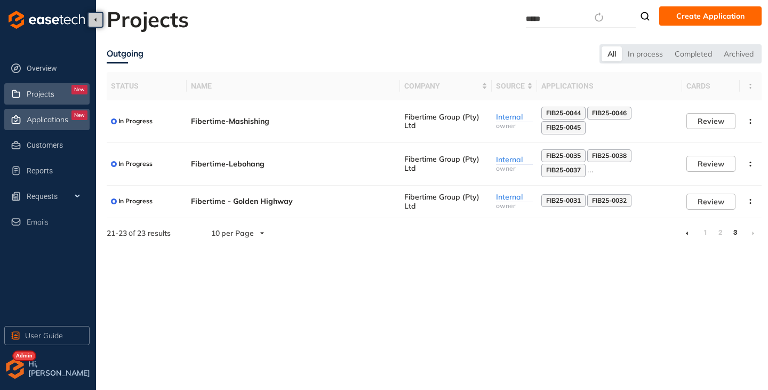
click at [52, 113] on div "Applications New" at bounding box center [57, 119] width 61 height 18
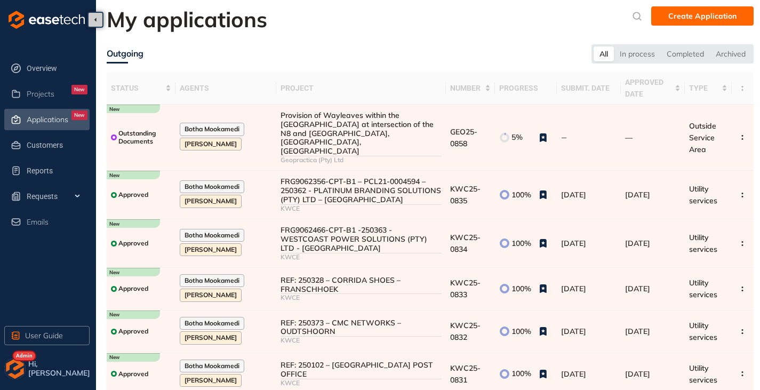
click at [5, 369] on img "button" at bounding box center [14, 368] width 21 height 21
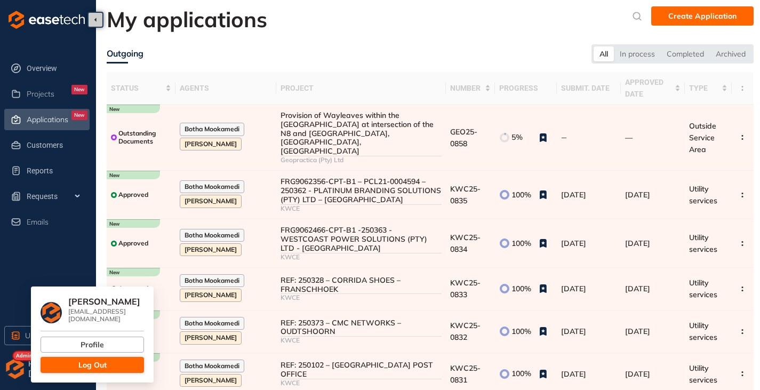
click at [86, 359] on span "Log Out" at bounding box center [92, 365] width 28 height 12
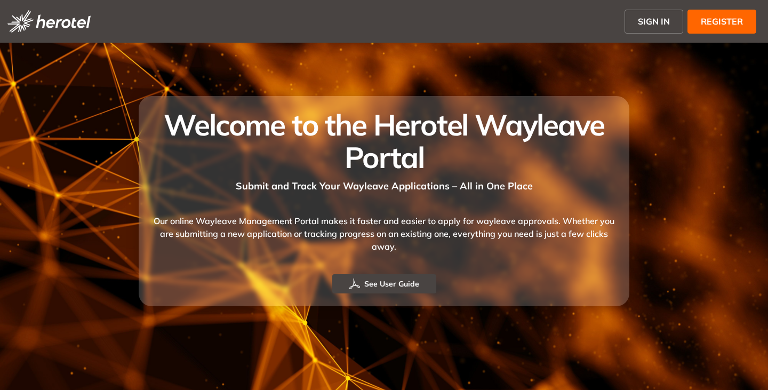
click at [644, 27] on span "SIGN IN" at bounding box center [654, 21] width 32 height 13
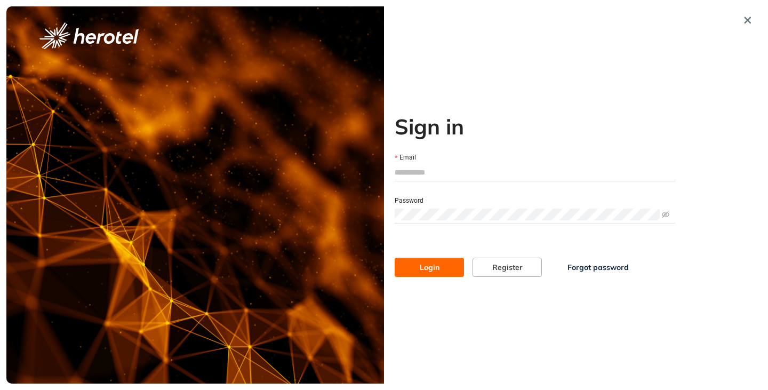
click at [438, 175] on input "Email" at bounding box center [535, 172] width 281 height 16
type input "**********"
click at [395, 258] on button "Login" at bounding box center [429, 267] width 69 height 19
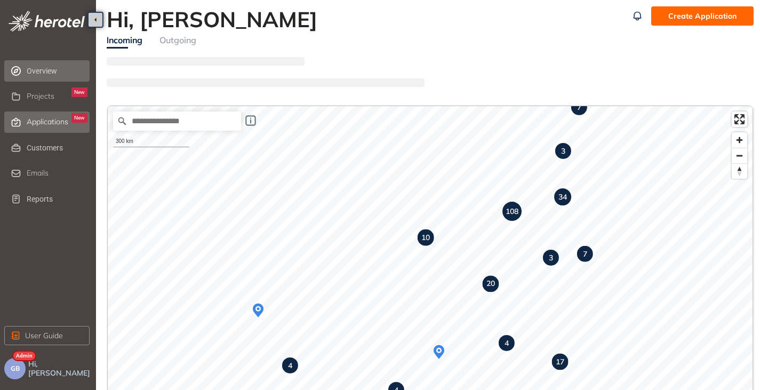
click at [35, 122] on span "Applications" at bounding box center [48, 121] width 42 height 9
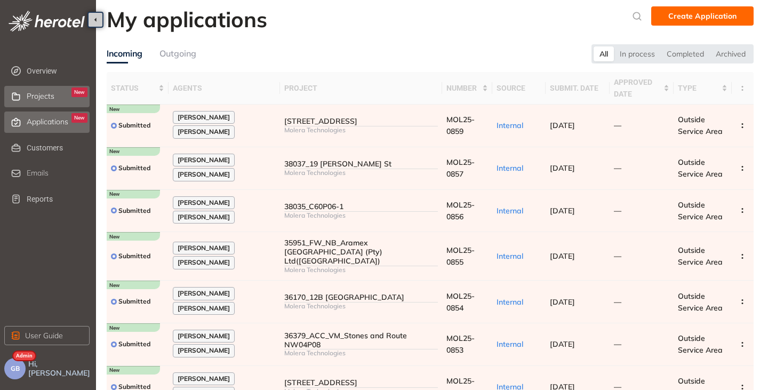
click at [31, 95] on span "Projects" at bounding box center [41, 96] width 28 height 9
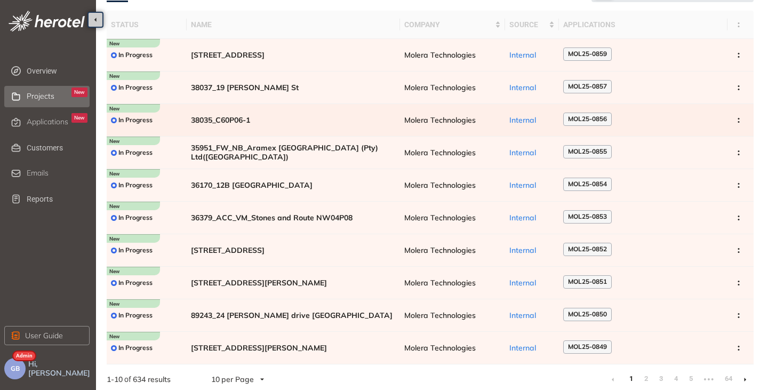
scroll to position [66, 0]
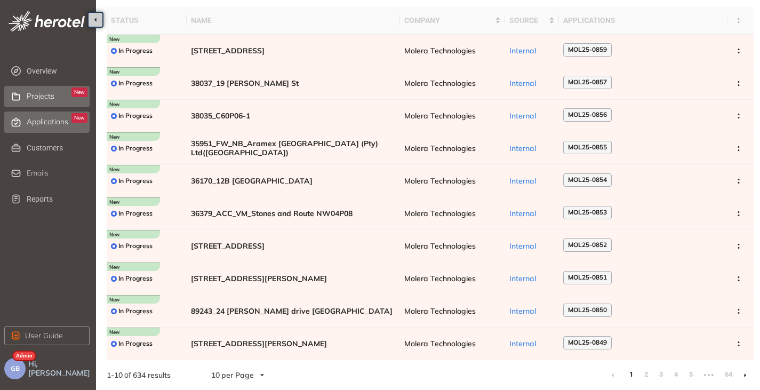
click at [51, 119] on span "Applications" at bounding box center [48, 121] width 42 height 9
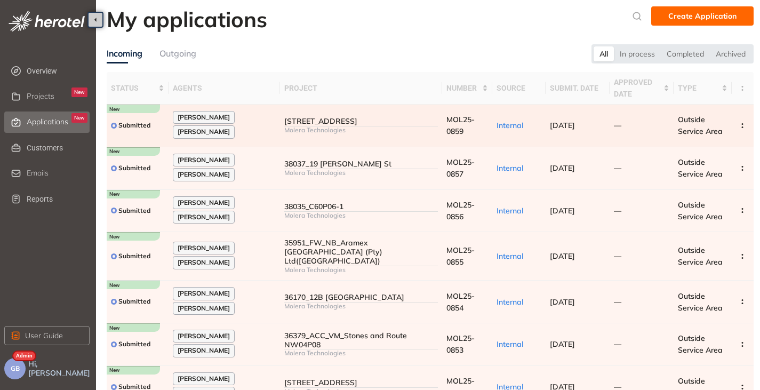
click at [315, 134] on div "Molera Technologies" at bounding box center [361, 129] width 154 height 7
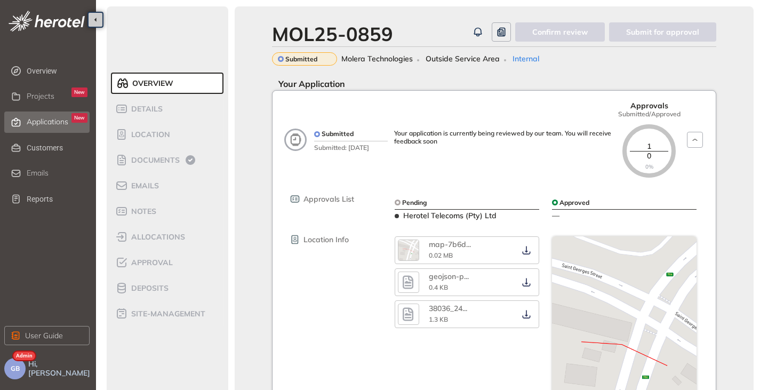
click at [33, 129] on div "Applications New" at bounding box center [57, 122] width 61 height 18
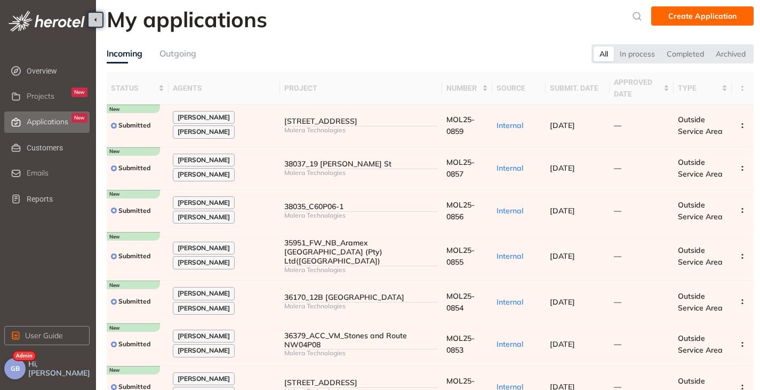
click at [19, 364] on button "GB" at bounding box center [14, 368] width 21 height 21
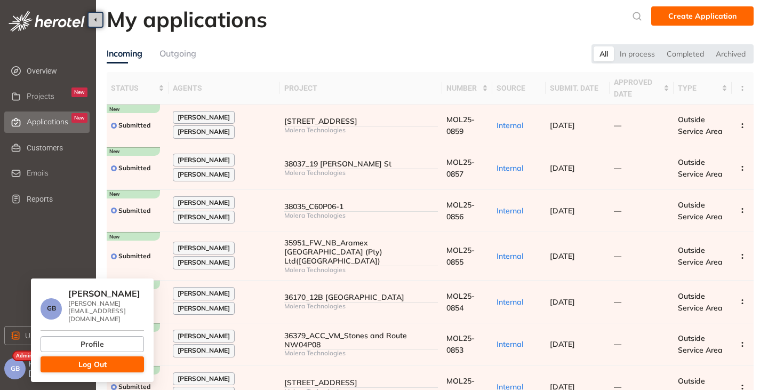
click at [74, 358] on button "Log Out" at bounding box center [92, 364] width 103 height 16
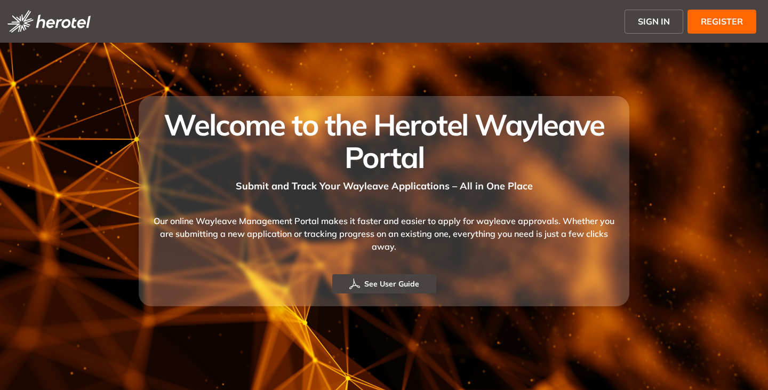
click at [656, 15] on span "SIGN IN" at bounding box center [654, 21] width 32 height 13
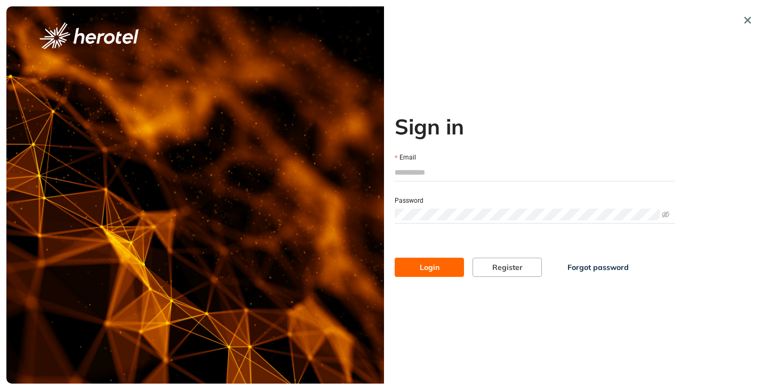
click at [434, 169] on input "Email" at bounding box center [535, 172] width 281 height 16
type input "**********"
click at [395, 258] on button "Login" at bounding box center [429, 267] width 69 height 19
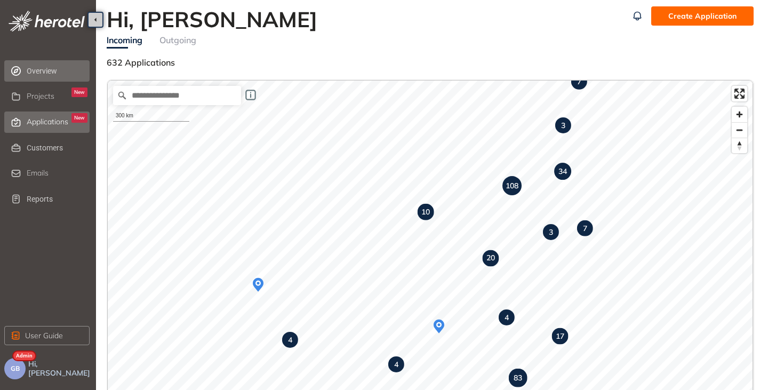
click at [48, 121] on span "Applications" at bounding box center [48, 121] width 42 height 9
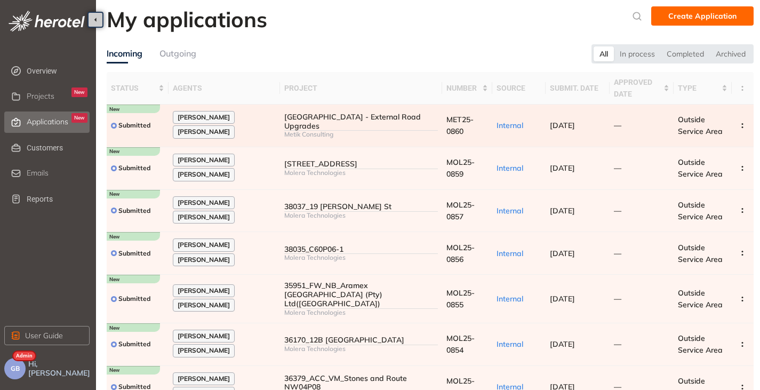
click at [284, 131] on div "Metik Consulting" at bounding box center [361, 134] width 154 height 7
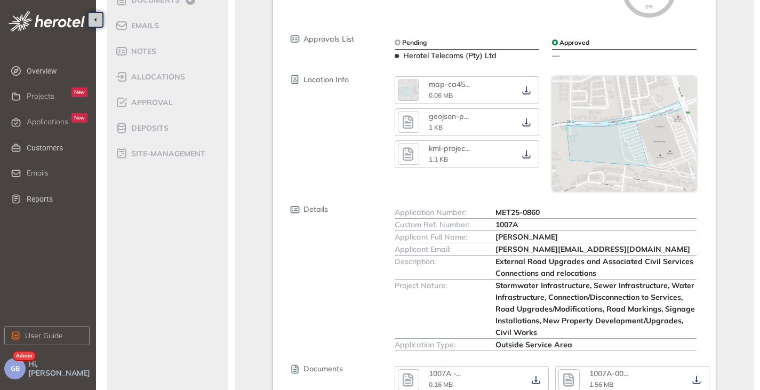
scroll to position [53, 0]
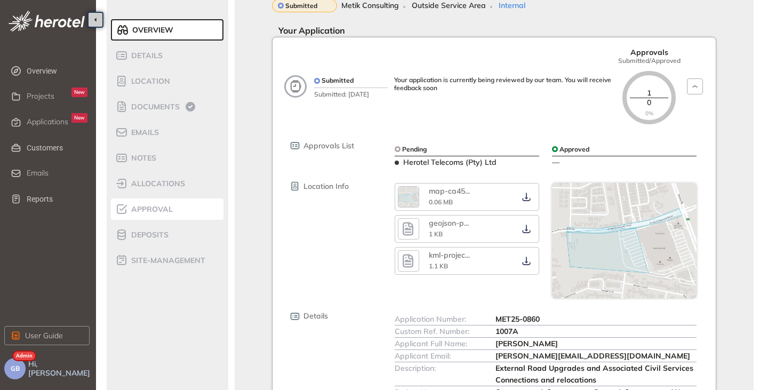
click at [146, 211] on span "Approval" at bounding box center [150, 209] width 45 height 9
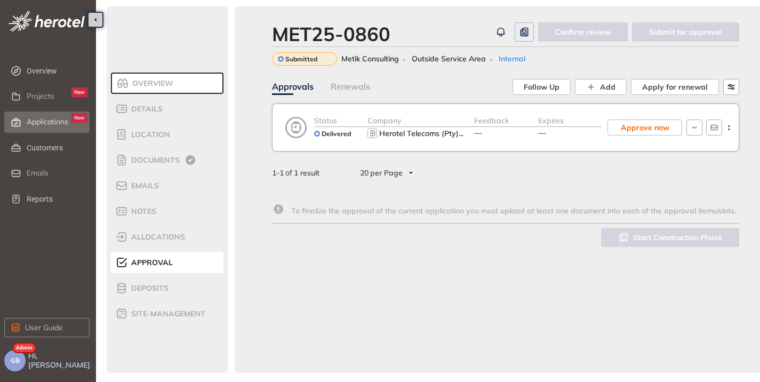
click at [36, 127] on div "Applications New" at bounding box center [57, 122] width 61 height 18
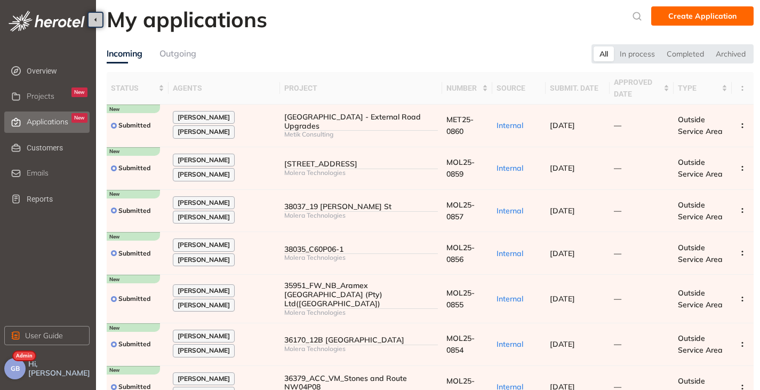
click at [11, 371] on span "GB" at bounding box center [15, 368] width 9 height 7
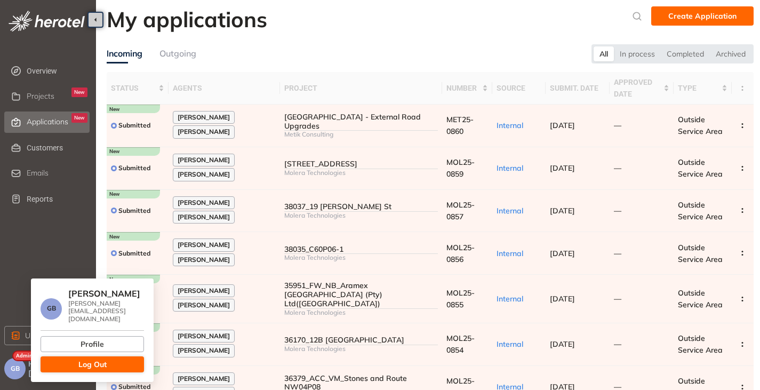
click at [70, 356] on button "Log Out" at bounding box center [92, 364] width 103 height 16
